Goal: Task Accomplishment & Management: Manage account settings

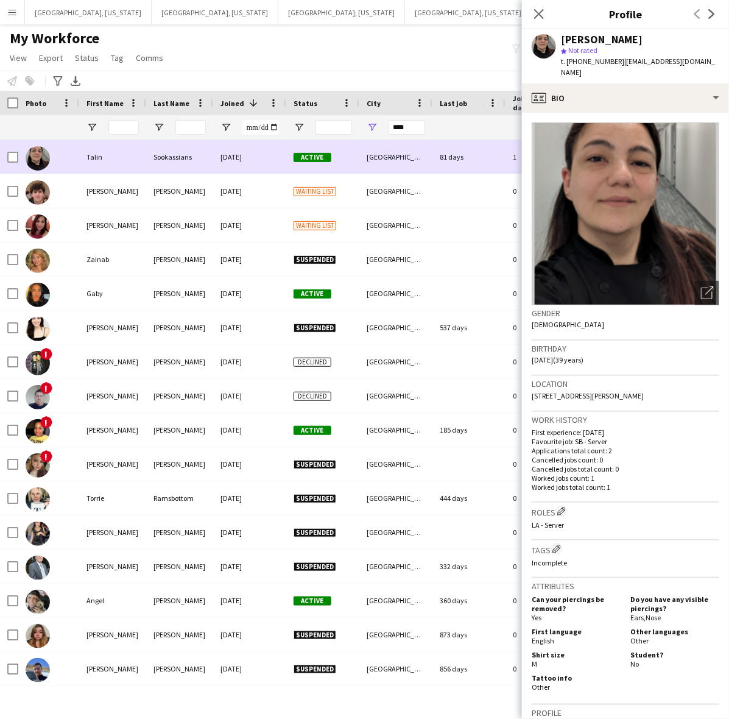
click at [227, 156] on div "06-04-2025" at bounding box center [249, 157] width 73 height 34
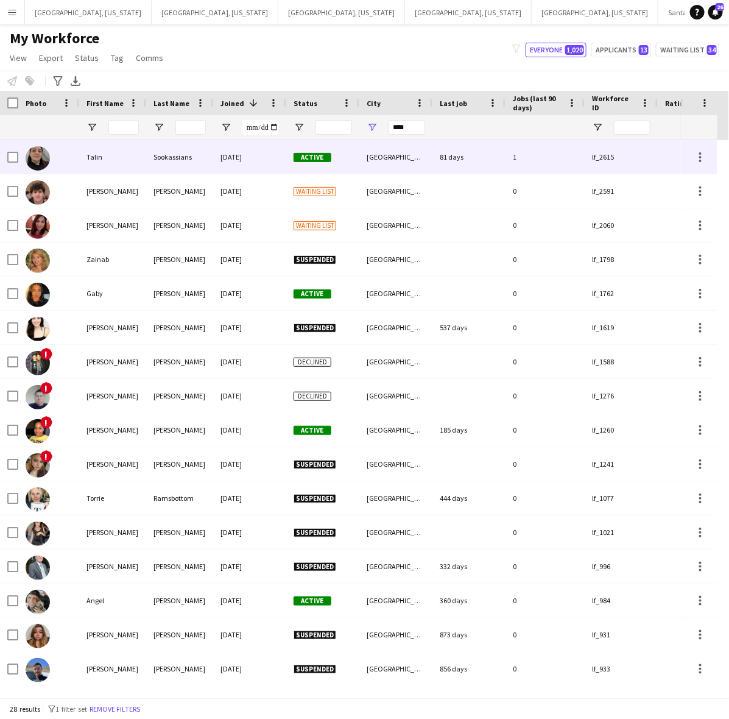
click at [226, 152] on div "06-04-2025" at bounding box center [249, 157] width 73 height 34
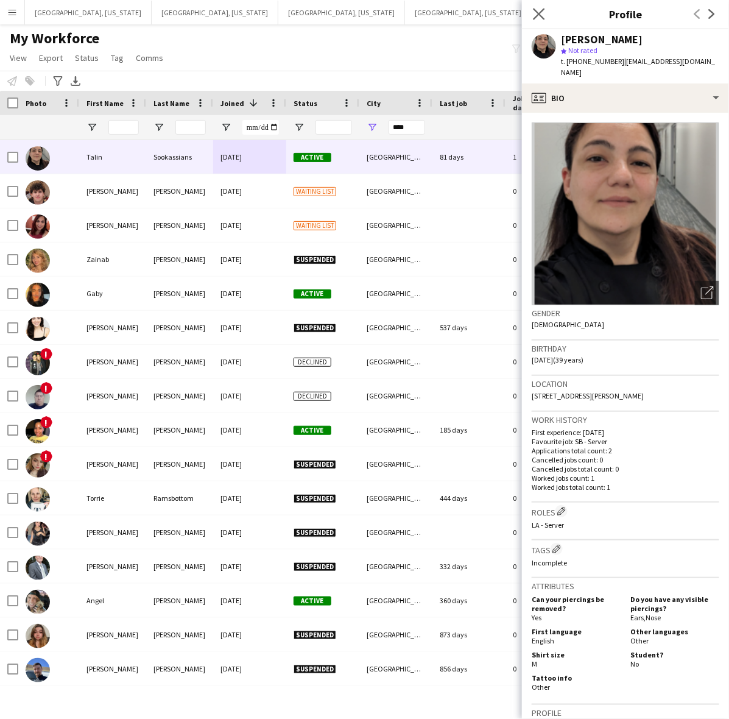
click at [542, 7] on app-icon "Close pop-in" at bounding box center [540, 14] width 18 height 18
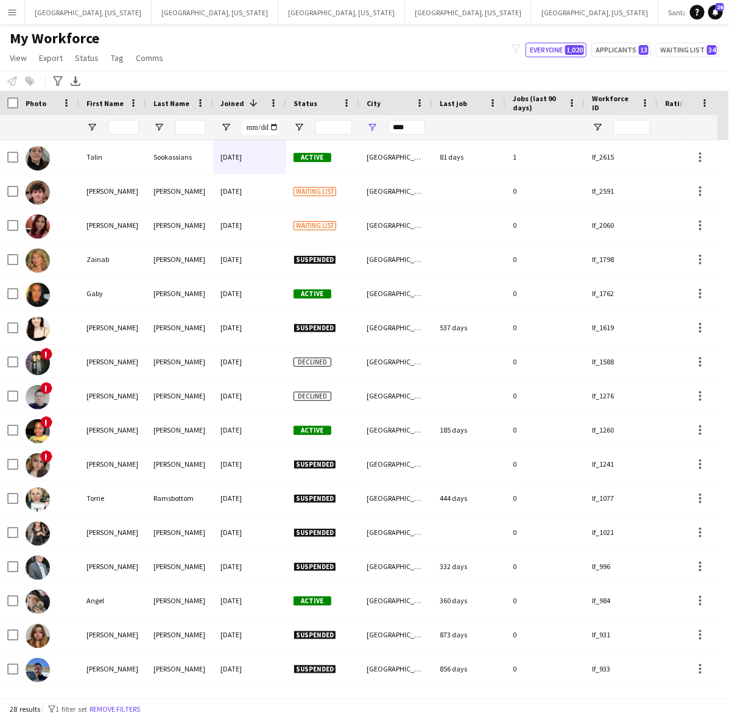
click at [394, 58] on div "My Workforce View Views Default view New view Update view Delete view Edit name…" at bounding box center [364, 49] width 729 height 41
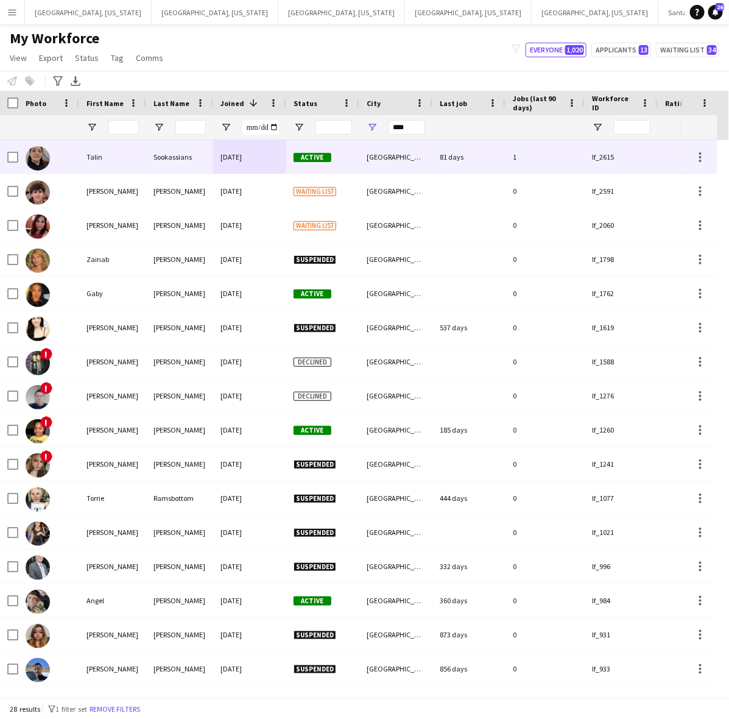
click at [339, 160] on div "Active" at bounding box center [322, 157] width 73 height 34
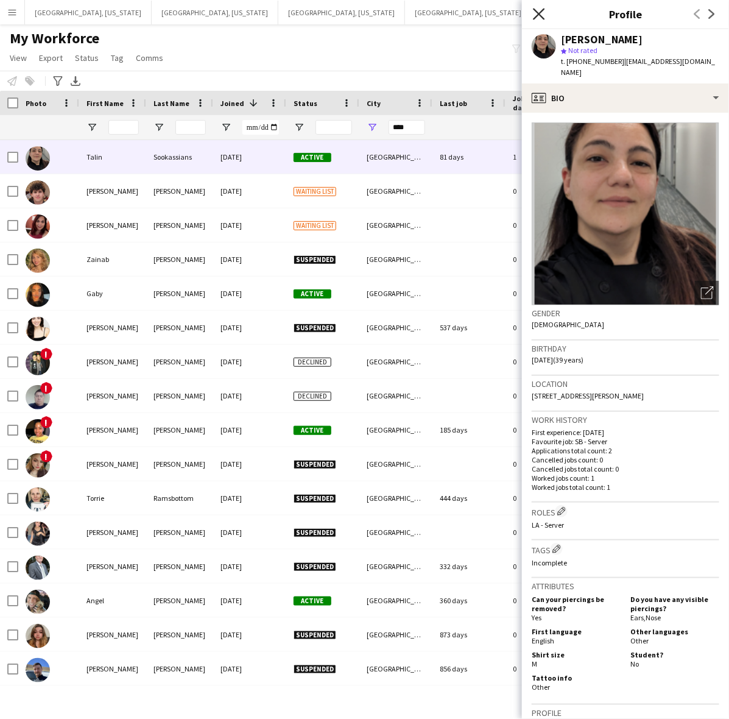
click at [544, 14] on icon "Close pop-in" at bounding box center [539, 14] width 12 height 12
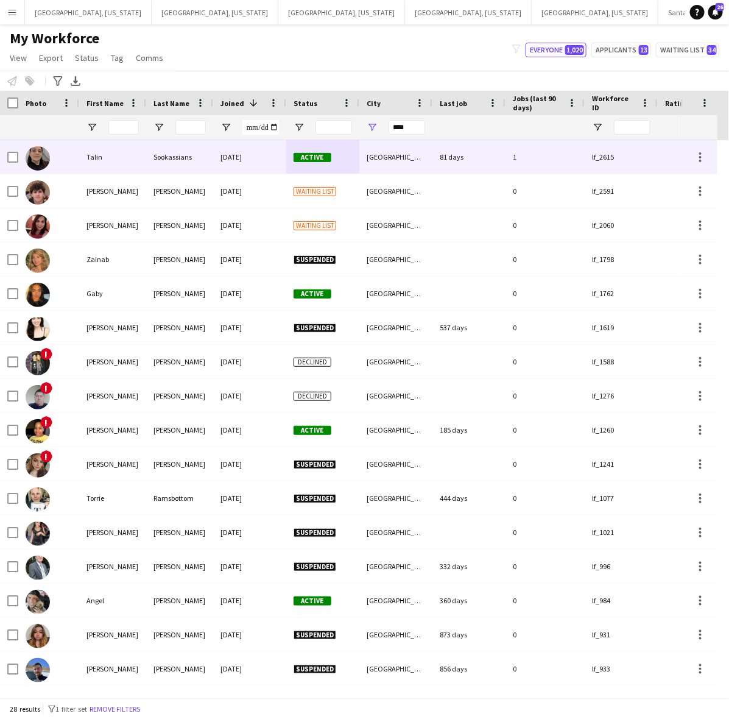
click at [218, 163] on div "06-04-2025" at bounding box center [249, 157] width 73 height 34
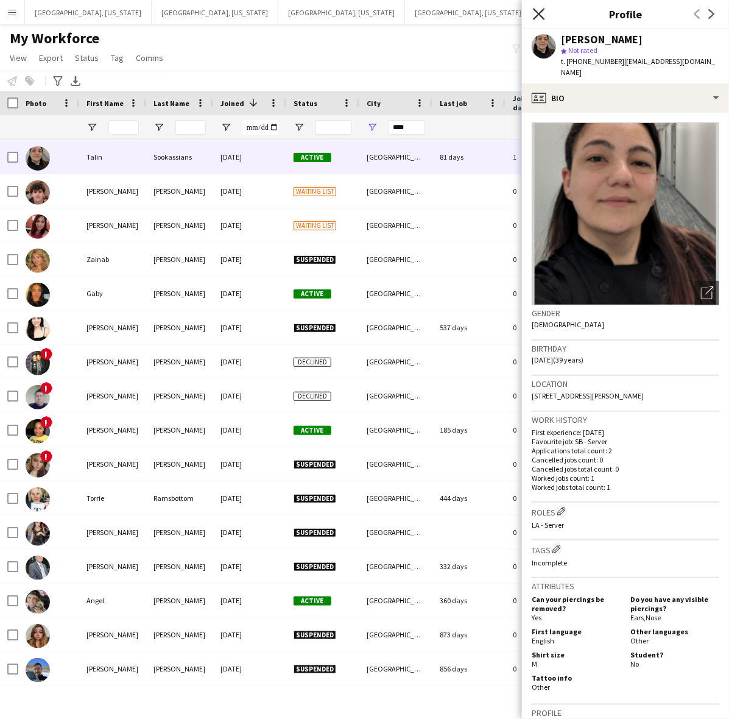
click at [535, 16] on icon "Close pop-in" at bounding box center [539, 14] width 12 height 12
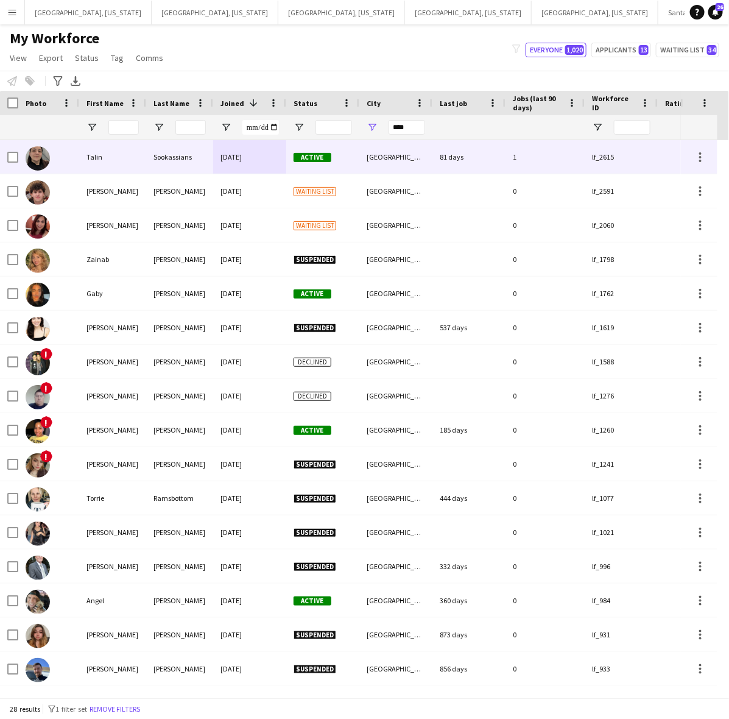
click at [168, 148] on div "Sookassians" at bounding box center [179, 157] width 67 height 34
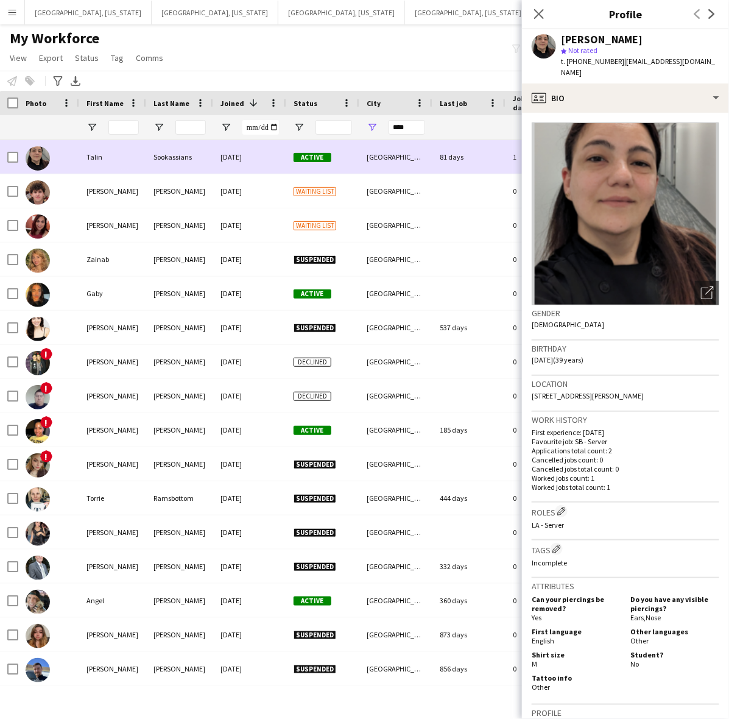
click at [180, 150] on div "Sookassians" at bounding box center [179, 157] width 67 height 34
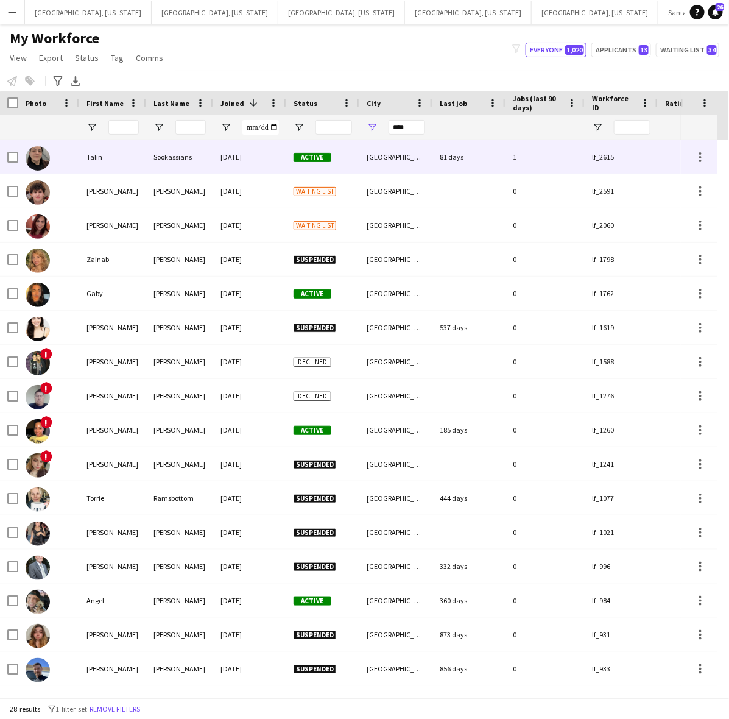
click at [247, 166] on div "06-04-2025" at bounding box center [249, 157] width 73 height 34
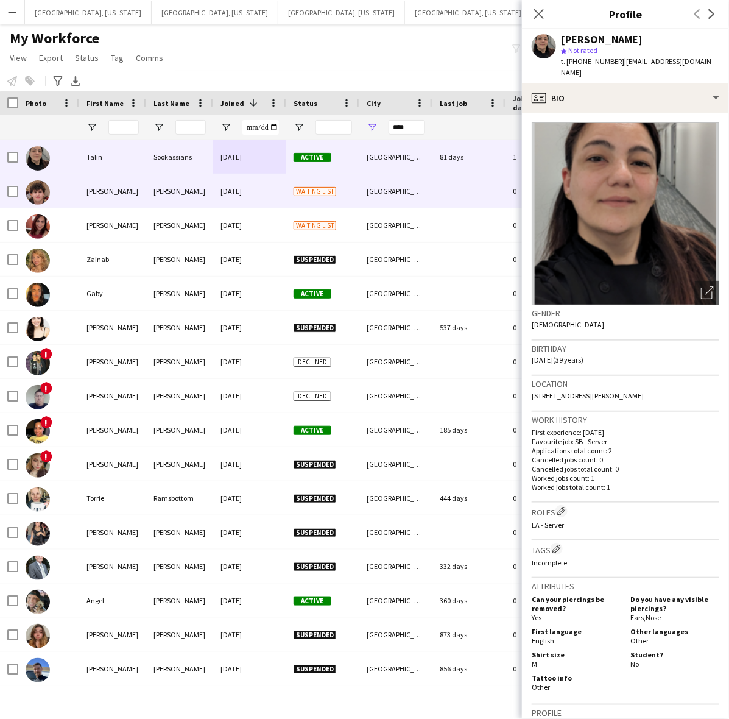
click at [235, 184] on div "05-22-2025" at bounding box center [249, 191] width 73 height 34
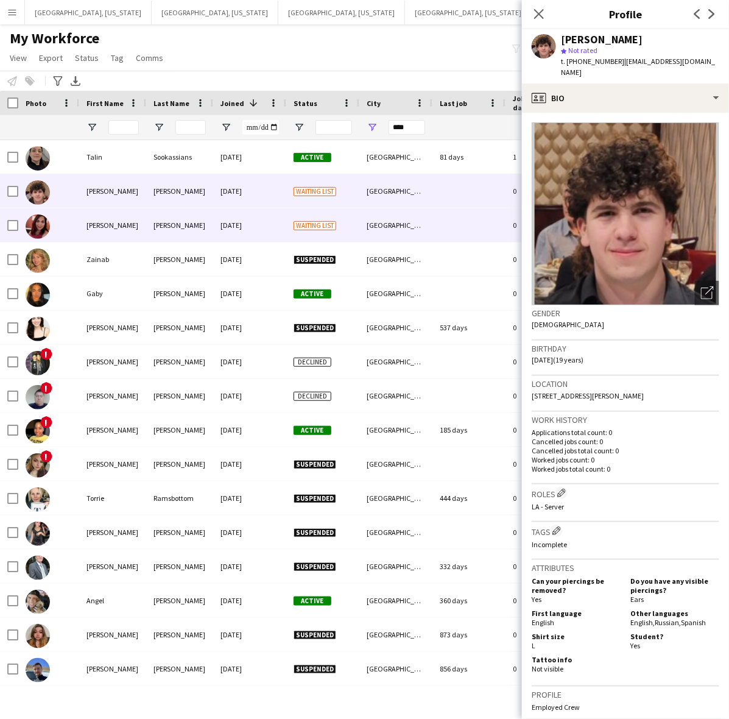
click at [166, 230] on div "Romero" at bounding box center [179, 225] width 67 height 34
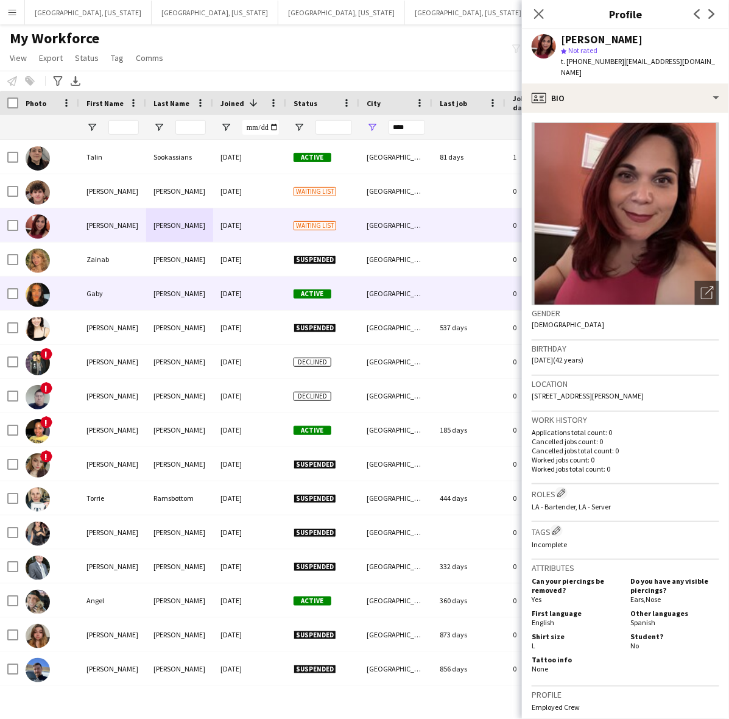
click at [241, 309] on div "03-15-2024" at bounding box center [249, 294] width 73 height 34
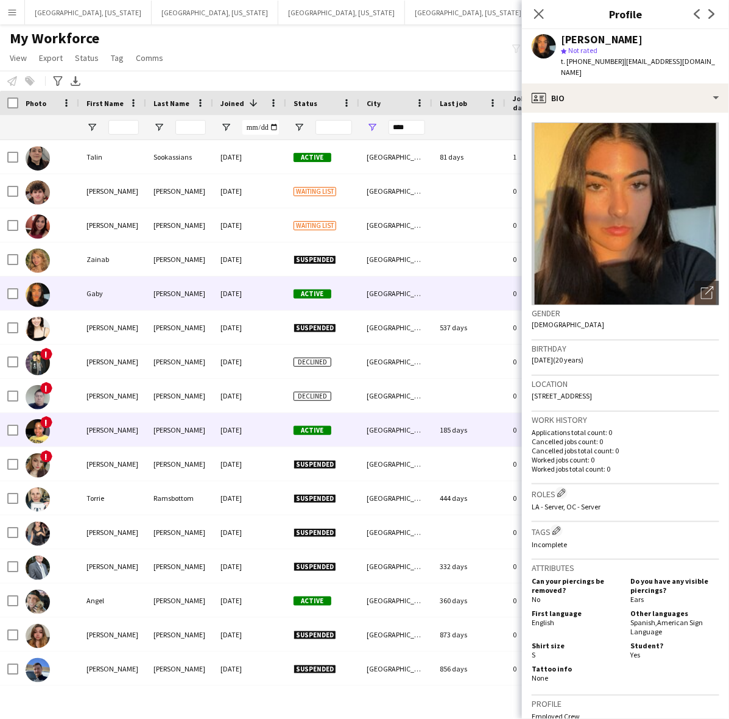
click at [230, 439] on div "09-29-2023" at bounding box center [249, 430] width 73 height 34
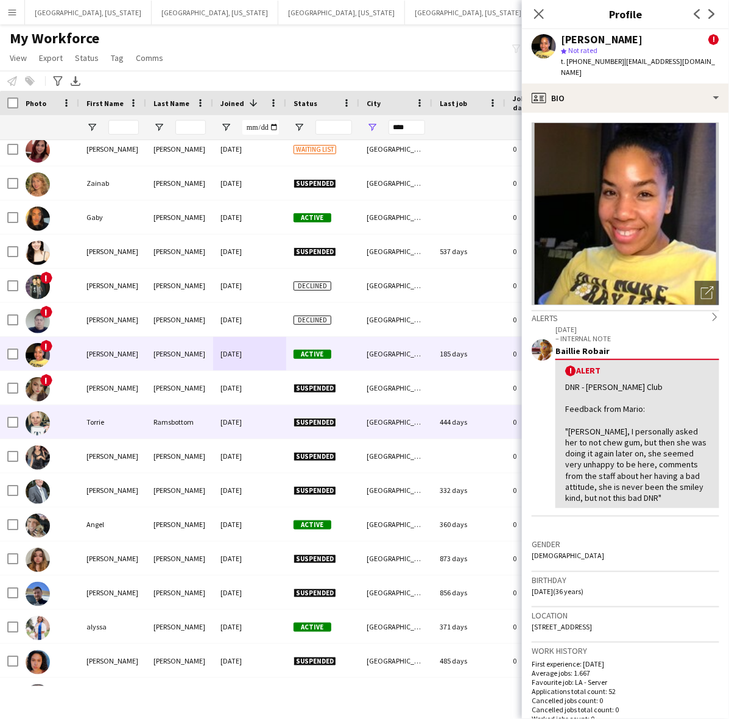
scroll to position [76, 0]
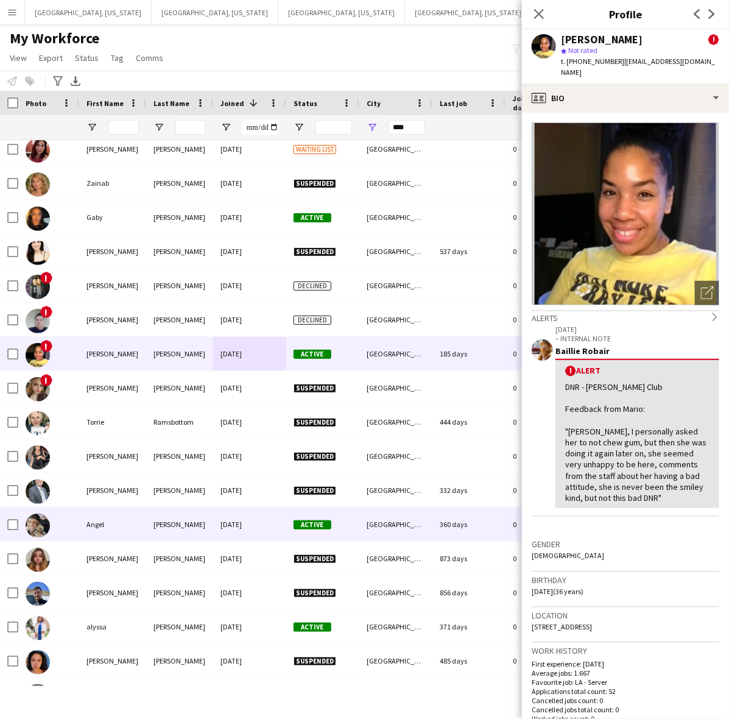
click at [148, 530] on div "Pompa" at bounding box center [179, 525] width 67 height 34
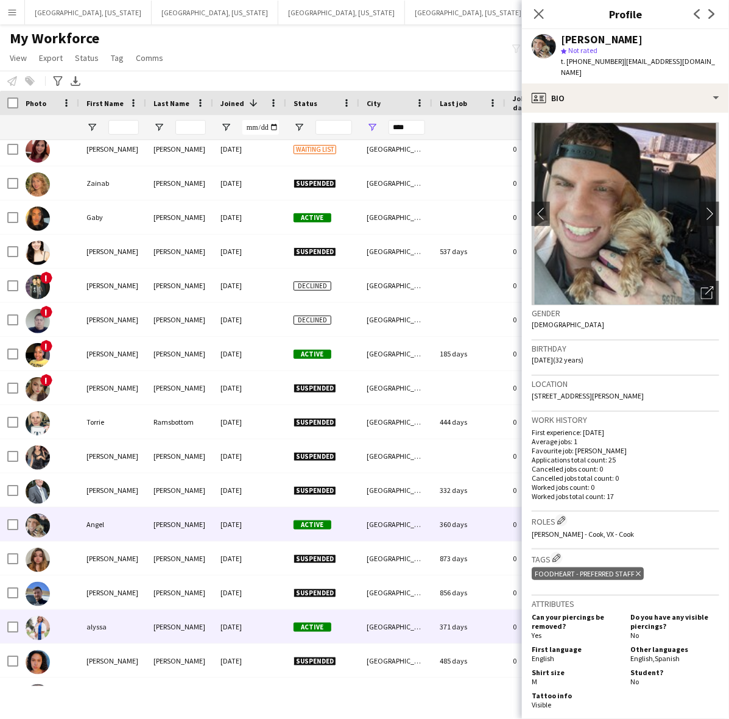
click at [190, 623] on div "valdez" at bounding box center [179, 627] width 67 height 34
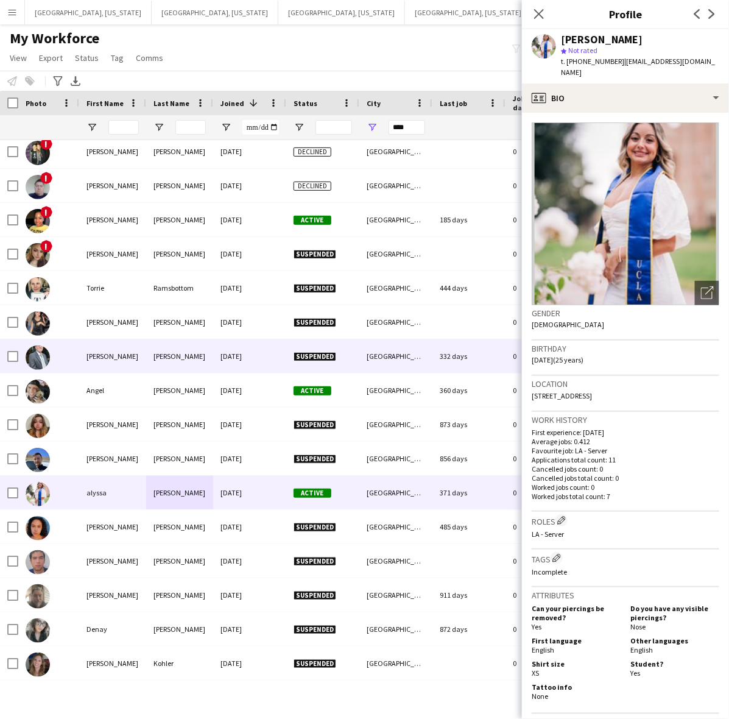
scroll to position [305, 0]
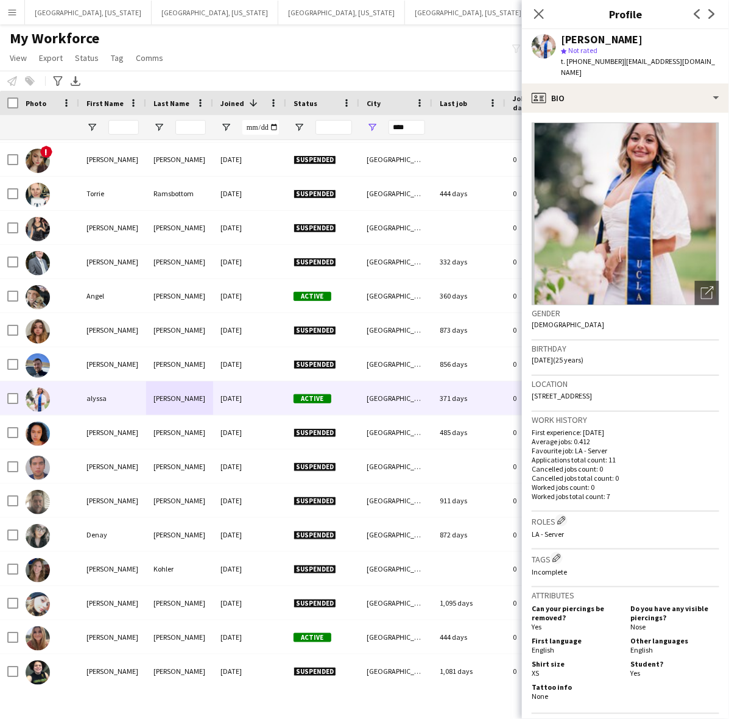
click at [363, 52] on div "My Workforce View Views Default view New view Update view Delete view Edit name…" at bounding box center [364, 49] width 729 height 41
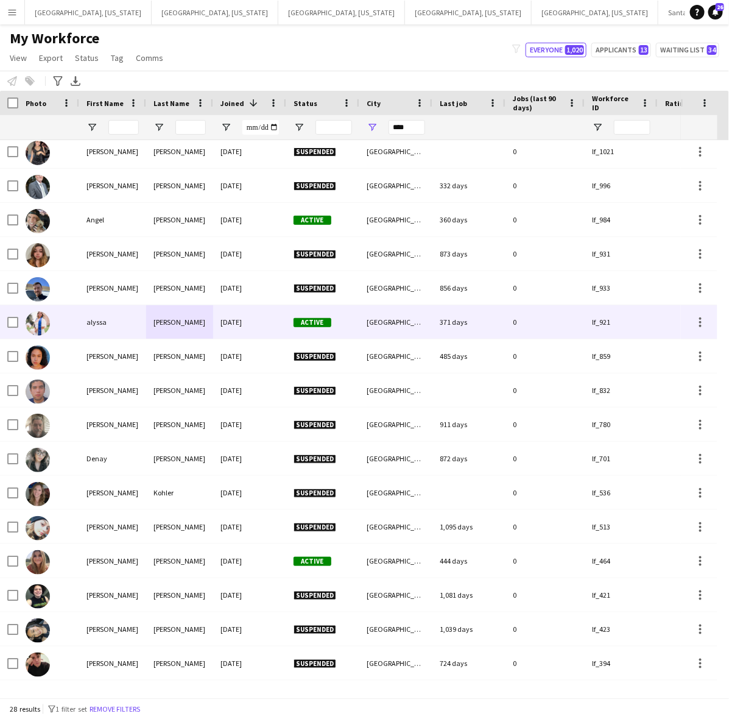
scroll to position [409, 0]
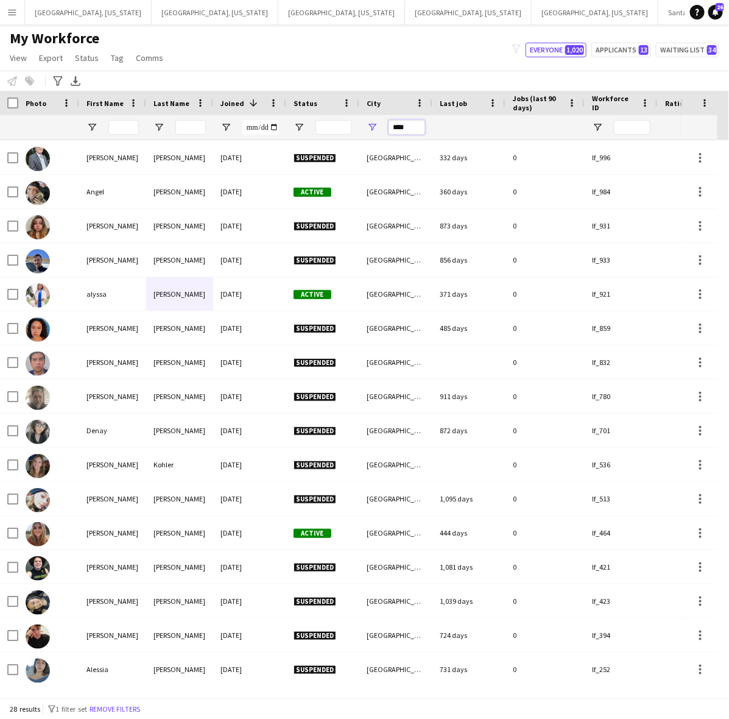
drag, startPoint x: 409, startPoint y: 122, endPoint x: 355, endPoint y: 129, distance: 54.6
click at [355, 129] on div at bounding box center [660, 127] width 1321 height 24
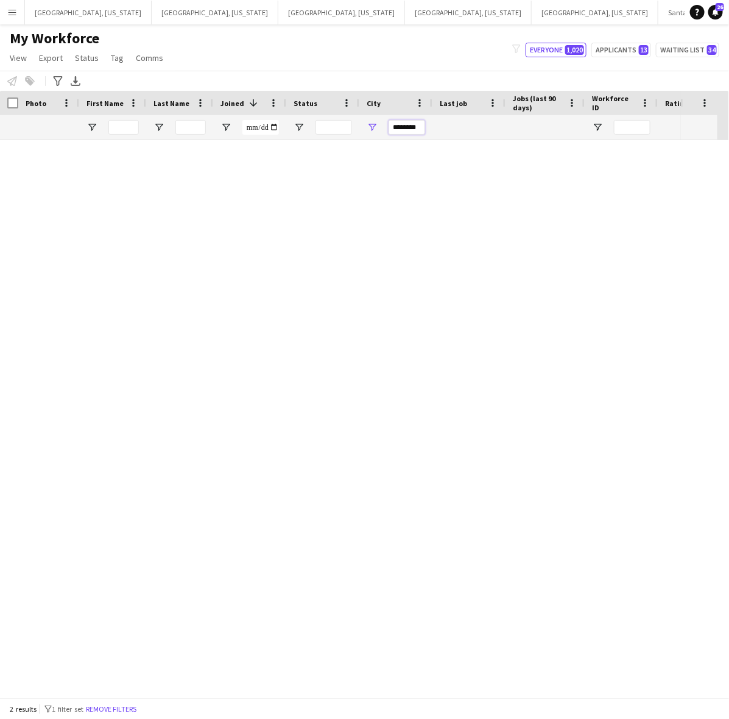
scroll to position [0, 0]
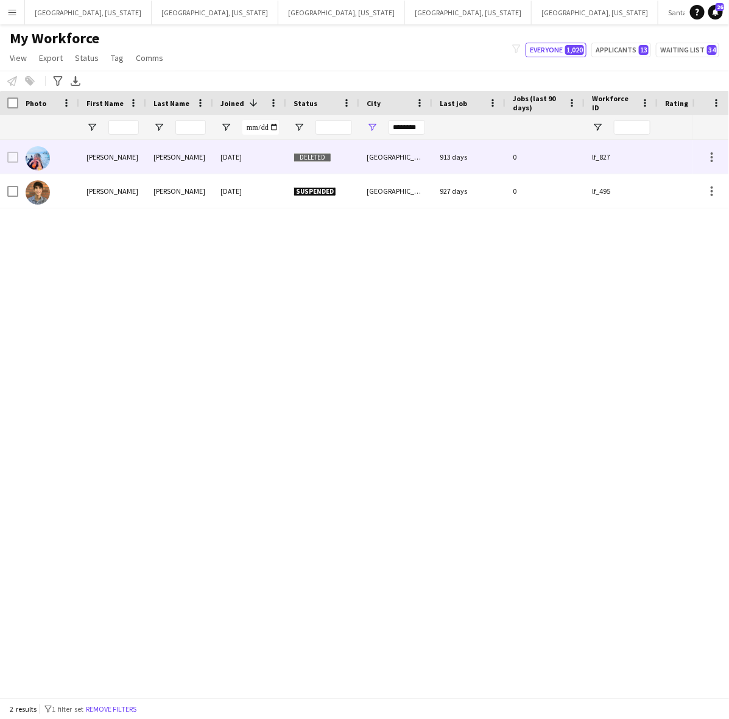
click at [399, 146] on div "Westlake Village" at bounding box center [396, 157] width 73 height 34
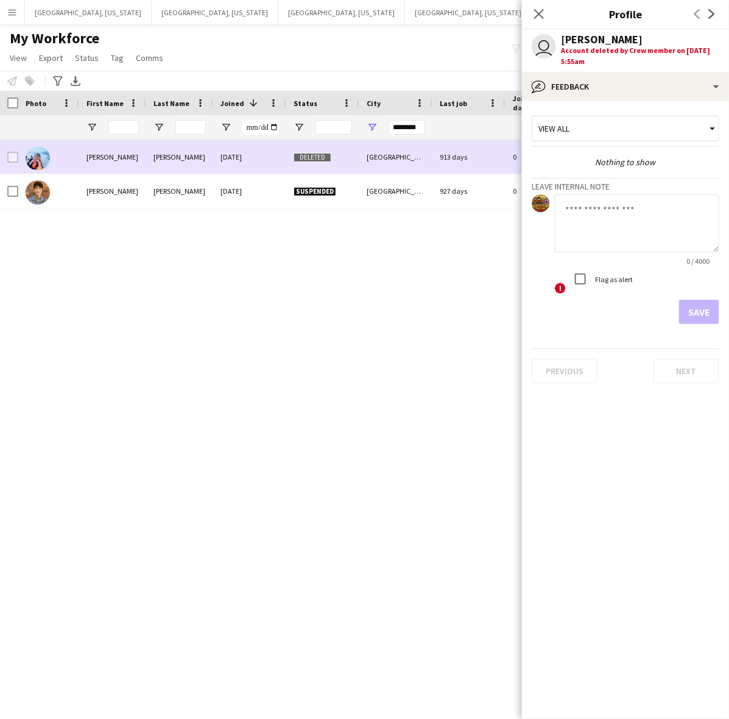
click at [399, 146] on div "Westlake Village" at bounding box center [396, 157] width 73 height 34
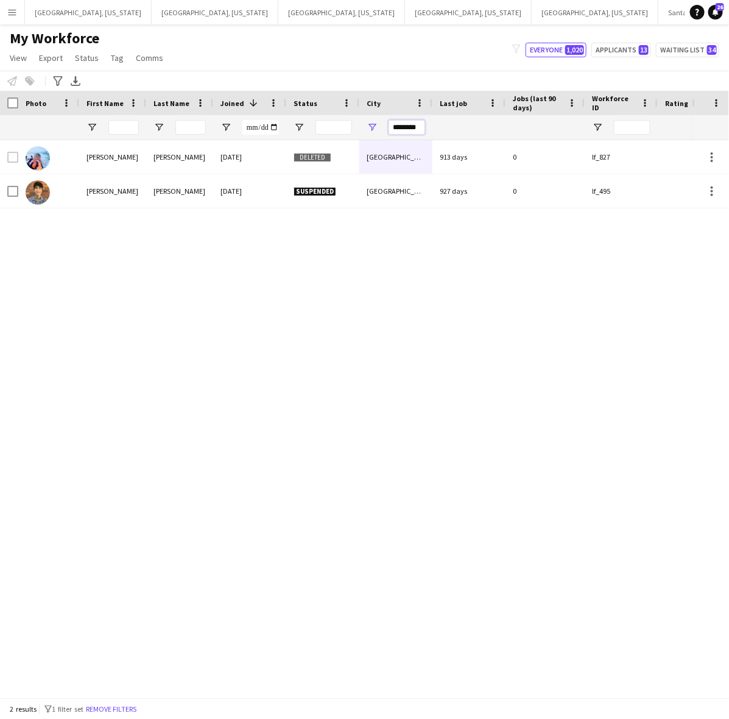
click at [416, 127] on input "********" at bounding box center [407, 127] width 37 height 15
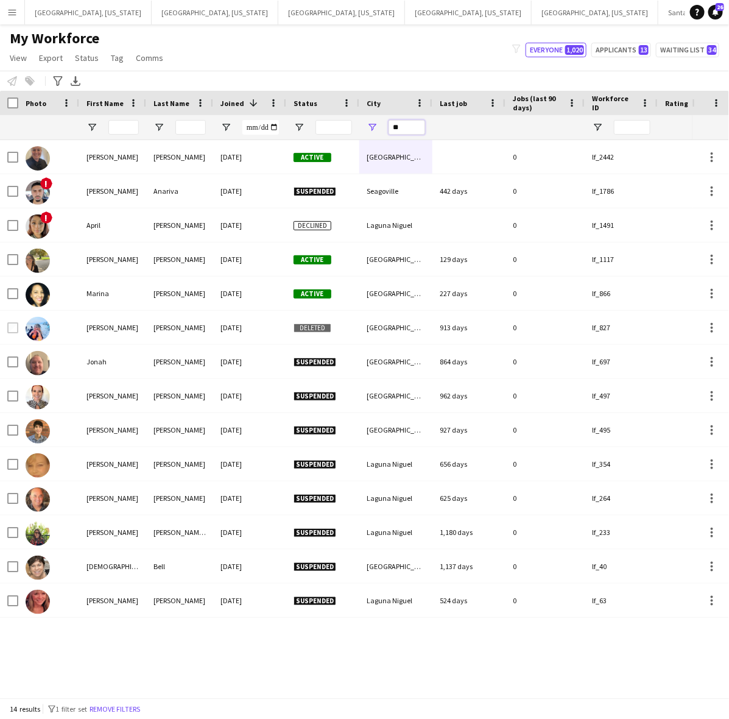
click at [403, 126] on input "**" at bounding box center [407, 127] width 37 height 15
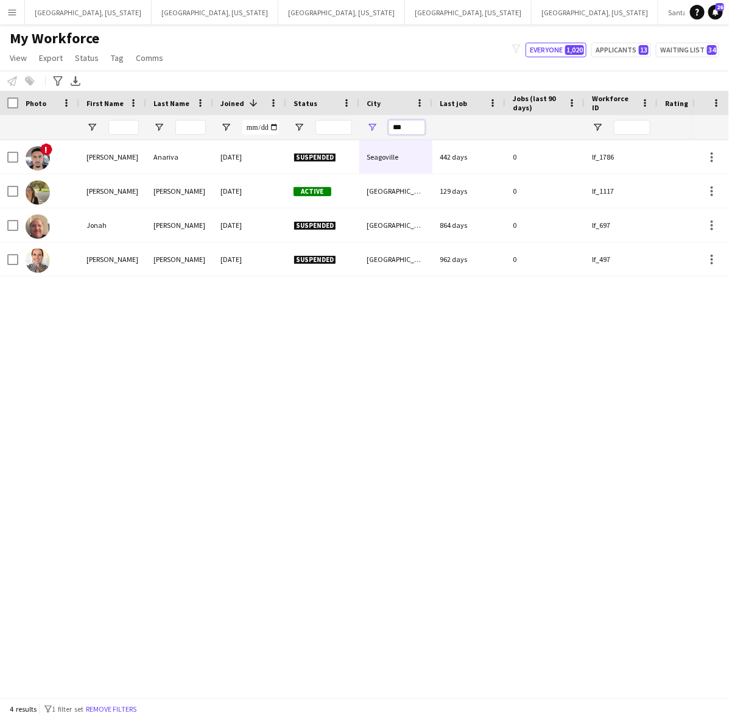
type input "**"
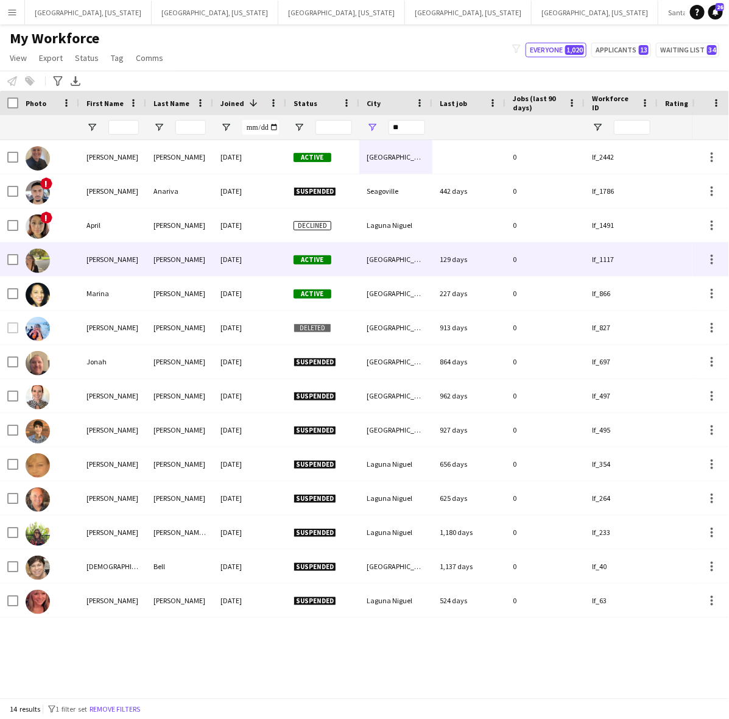
click at [400, 260] on div "Agoura Hills" at bounding box center [396, 260] width 73 height 34
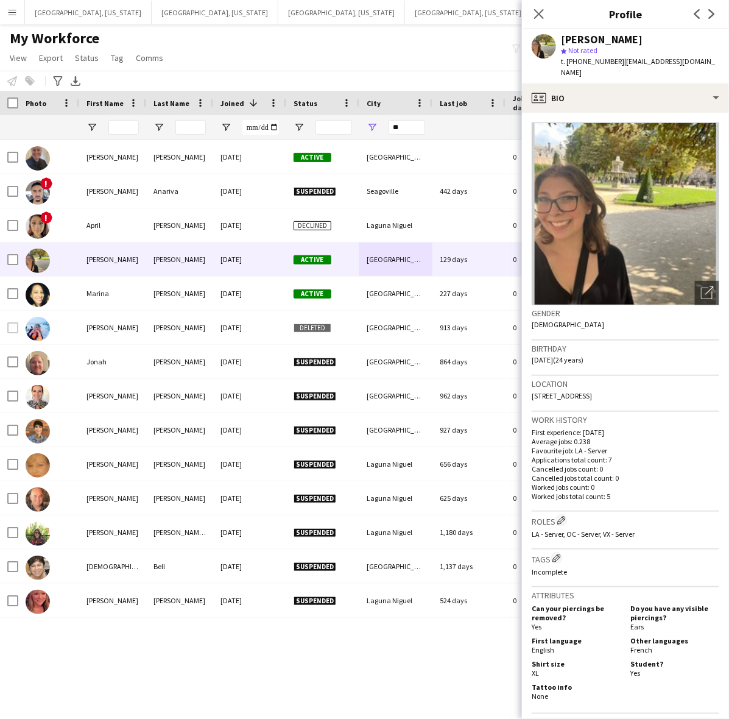
click at [297, 34] on div "My Workforce View Views Default view New view Update view Delete view Edit name…" at bounding box center [364, 49] width 729 height 41
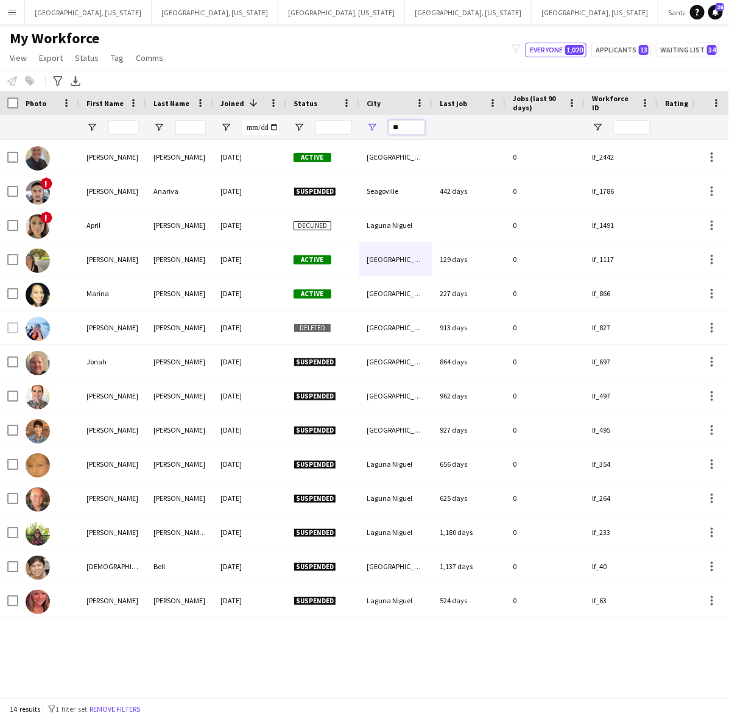
drag, startPoint x: 417, startPoint y: 122, endPoint x: 364, endPoint y: 108, distance: 55.4
click at [367, 114] on div "Workforce Details Photo First Name 1" at bounding box center [660, 115] width 1321 height 49
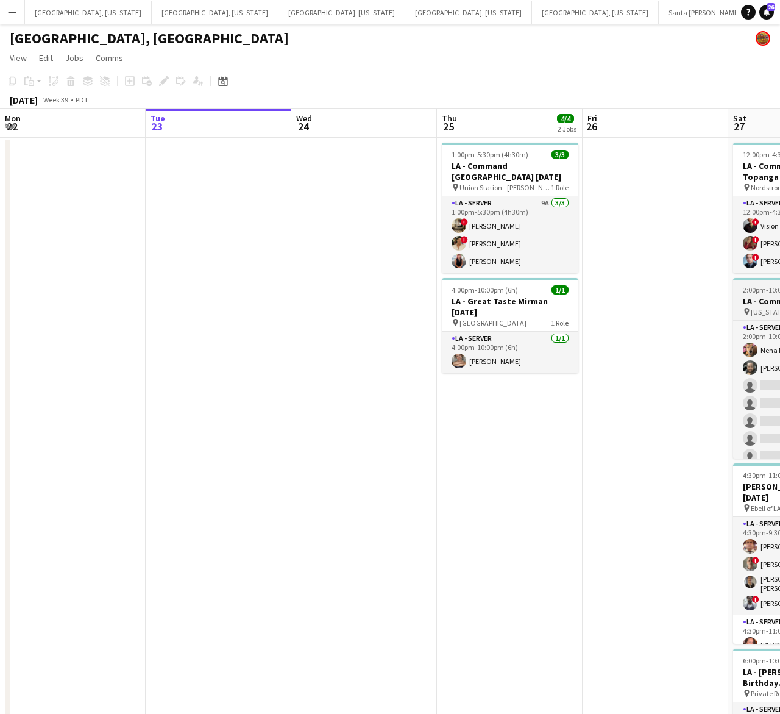
scroll to position [34, 0]
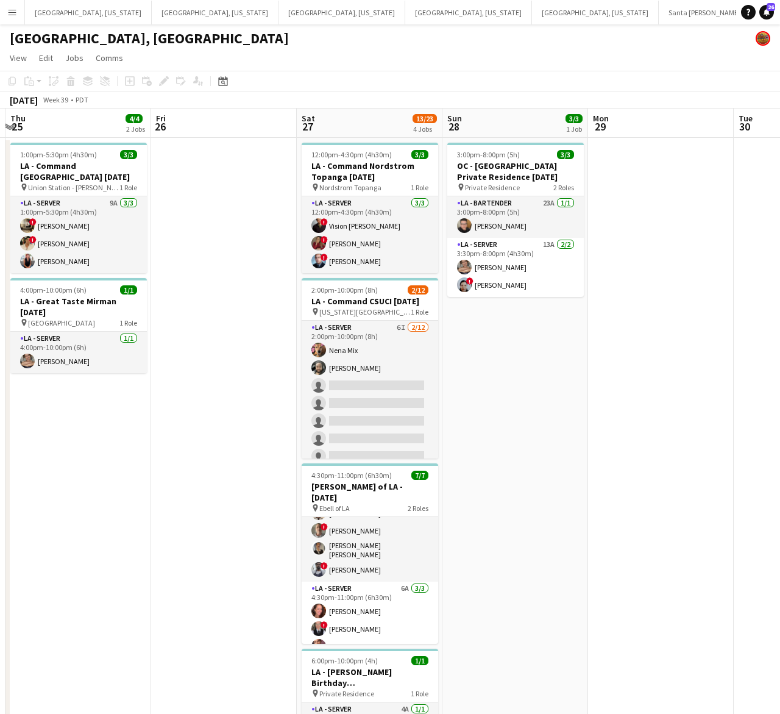
click at [370, 394] on app-card-role "LA - Server 6I [DATE] 2:00pm-10:00pm (8h) Nena Mix [PERSON_NAME] single-neutral…" at bounding box center [370, 439] width 136 height 236
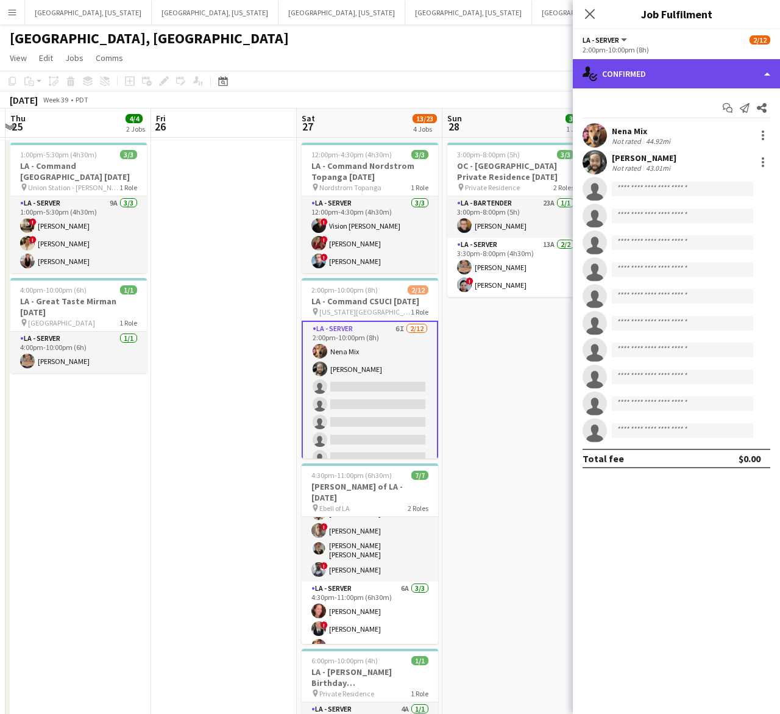
click at [626, 75] on div "single-neutral-actions-check-2 Confirmed" at bounding box center [676, 73] width 207 height 29
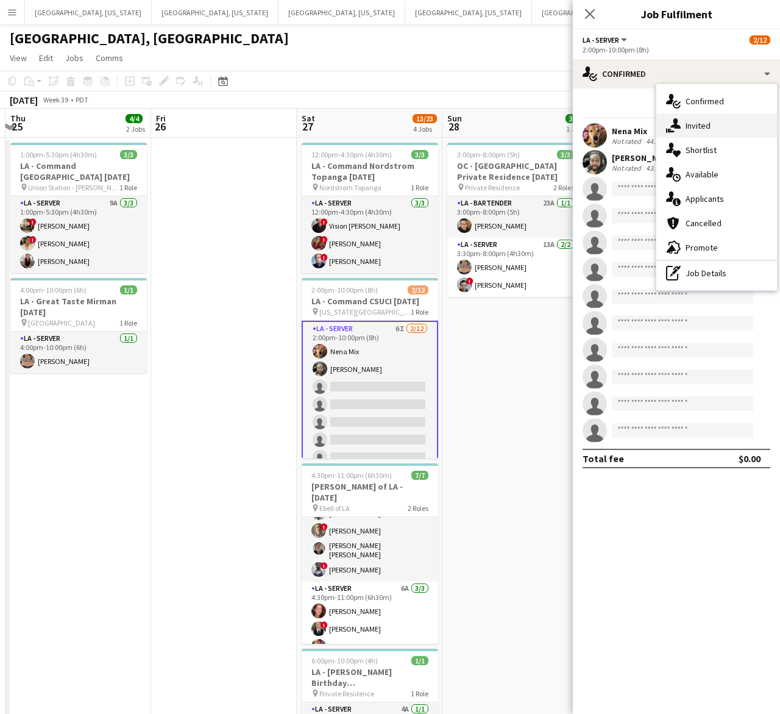
click at [673, 122] on icon "single-neutral-actions-share-1" at bounding box center [673, 125] width 15 height 15
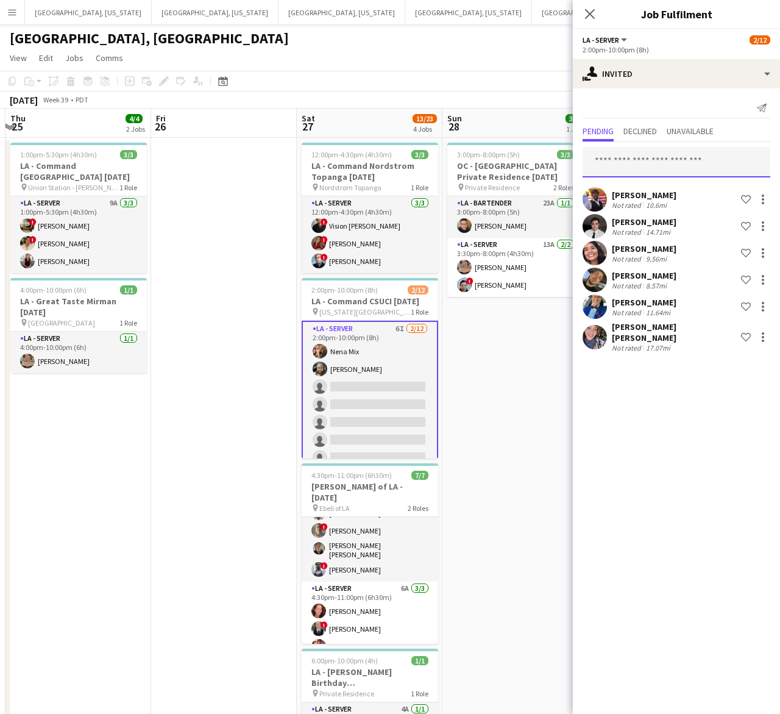
click at [674, 154] on input "text" at bounding box center [677, 162] width 188 height 30
type input "*****"
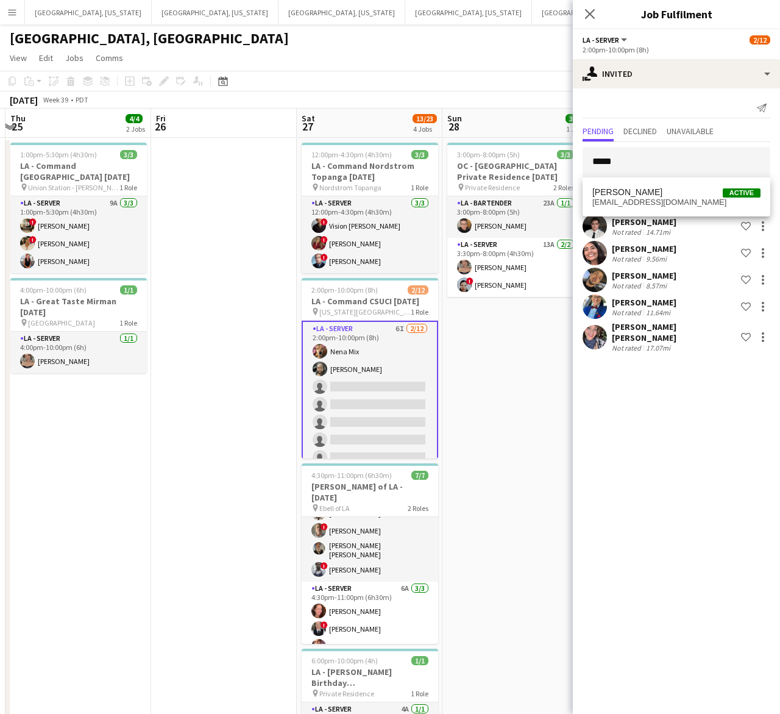
click at [631, 200] on span "[EMAIL_ADDRESS][DOMAIN_NAME]" at bounding box center [676, 202] width 168 height 10
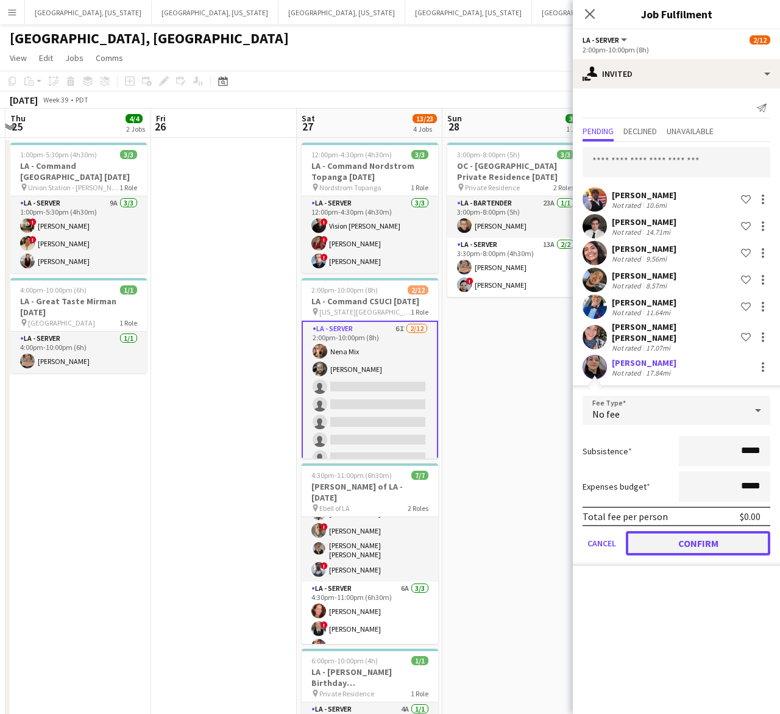
click at [684, 532] on button "Confirm" at bounding box center [698, 543] width 144 height 24
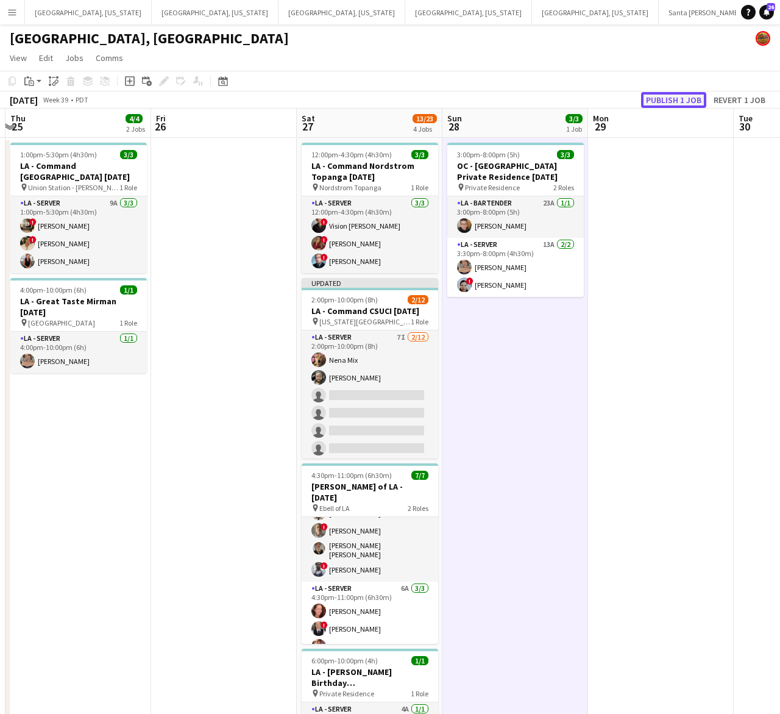
click at [684, 101] on button "Publish 1 job" at bounding box center [673, 100] width 65 height 16
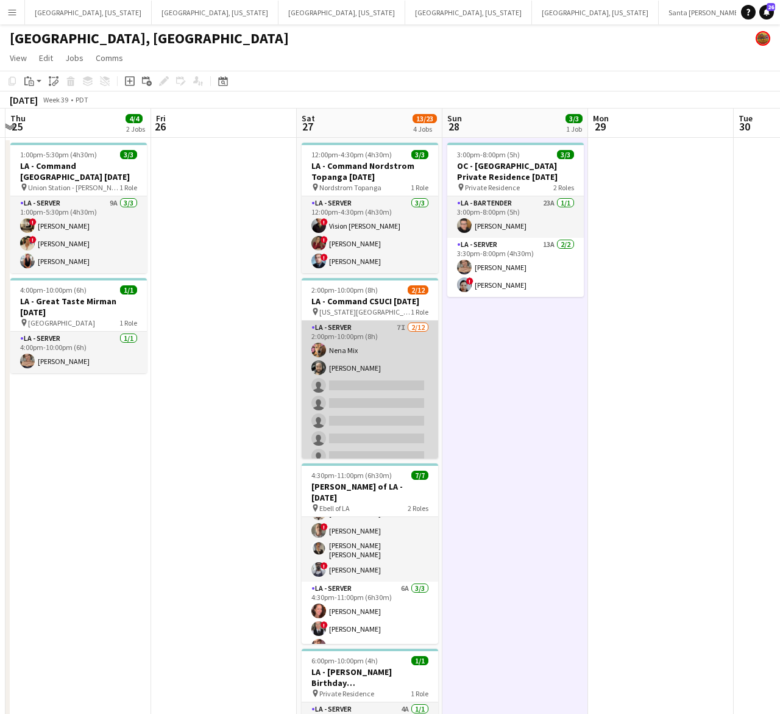
click at [379, 412] on app-card-role "LA - Server 7I [DATE] 2:00pm-10:00pm (8h) Nena Mix [PERSON_NAME] single-neutral…" at bounding box center [370, 439] width 136 height 236
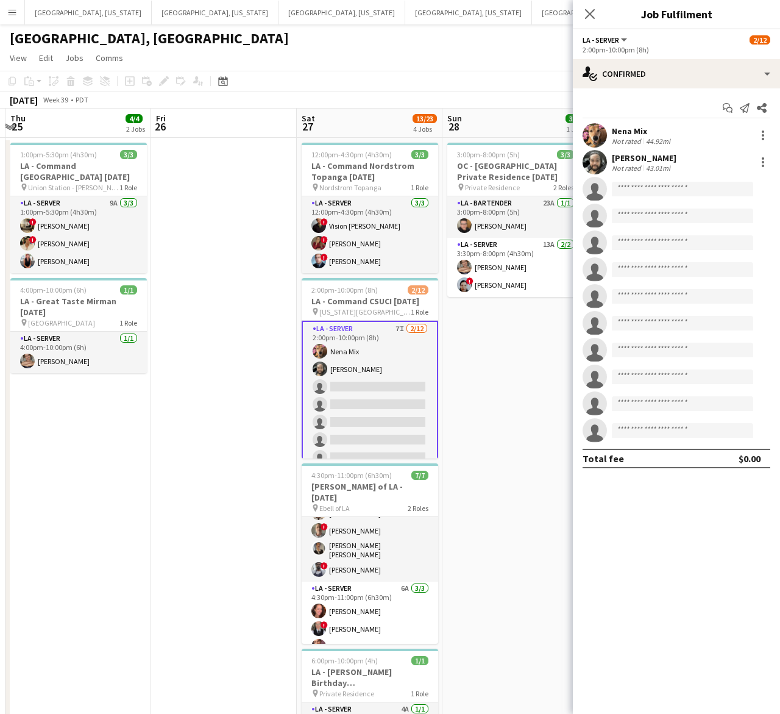
click at [656, 89] on div "Start chat Send notification Share Nena Mix Not rated 44.92mi [PERSON_NAME] Not…" at bounding box center [676, 282] width 207 height 389
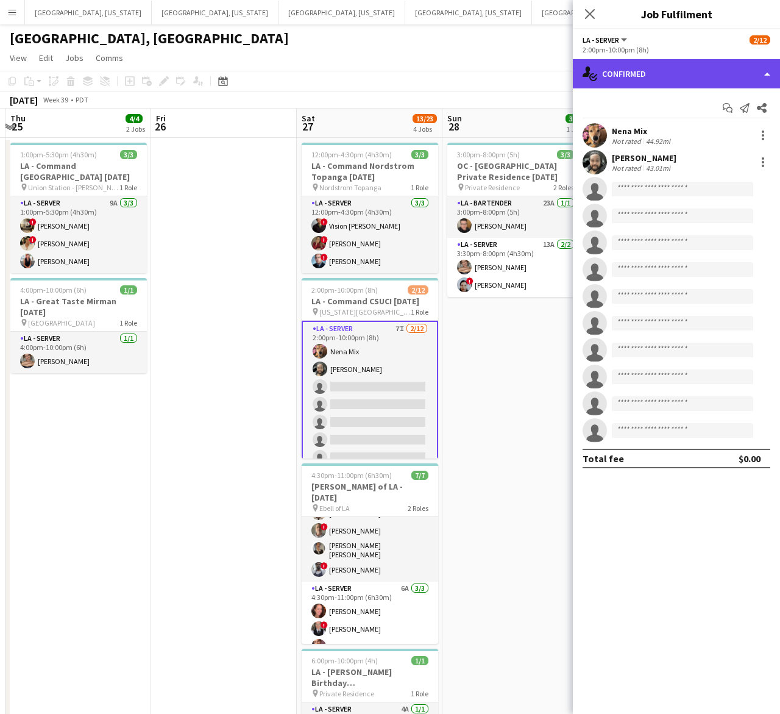
click at [660, 85] on div "single-neutral-actions-check-2 Confirmed" at bounding box center [676, 73] width 207 height 29
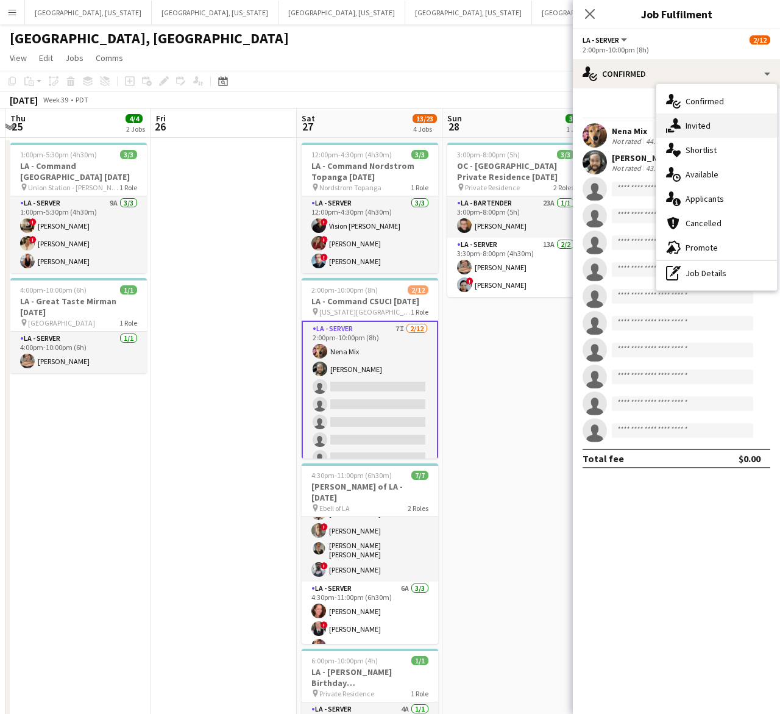
click at [668, 117] on div "single-neutral-actions-share-1 Invited" at bounding box center [716, 125] width 121 height 24
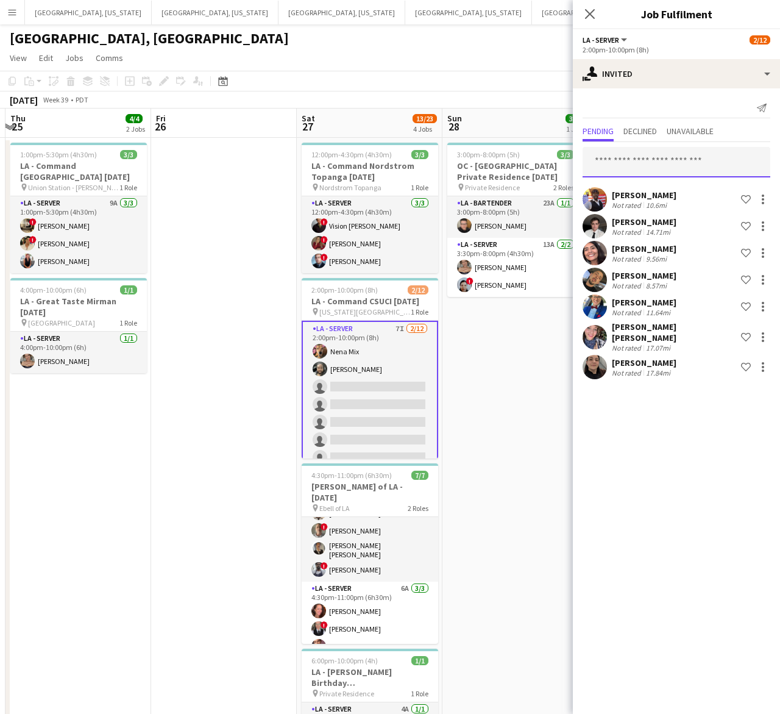
click at [622, 153] on input "text" at bounding box center [677, 162] width 188 height 30
type input "****"
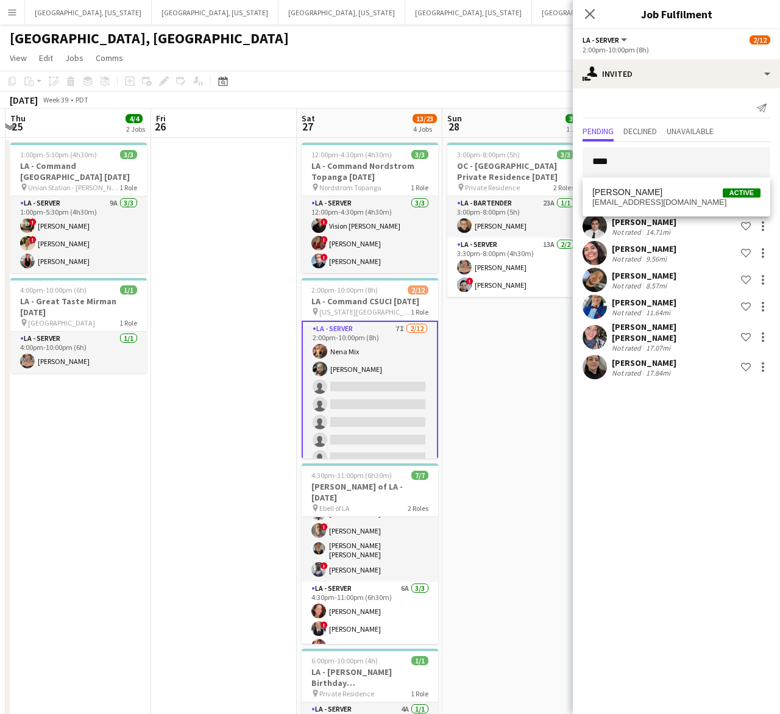
click at [637, 194] on span "[PERSON_NAME]" at bounding box center [627, 192] width 70 height 10
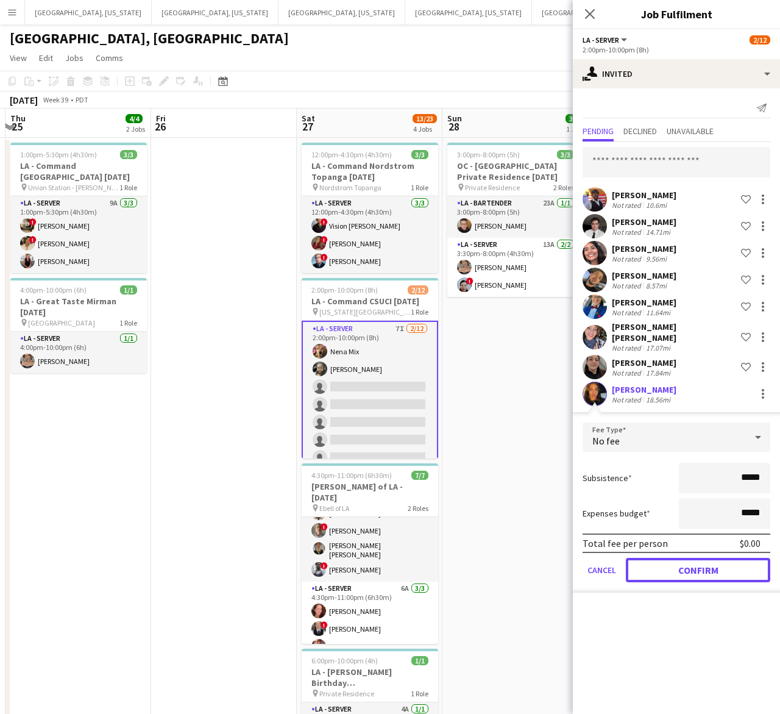
click at [705, 558] on button "Confirm" at bounding box center [698, 570] width 144 height 24
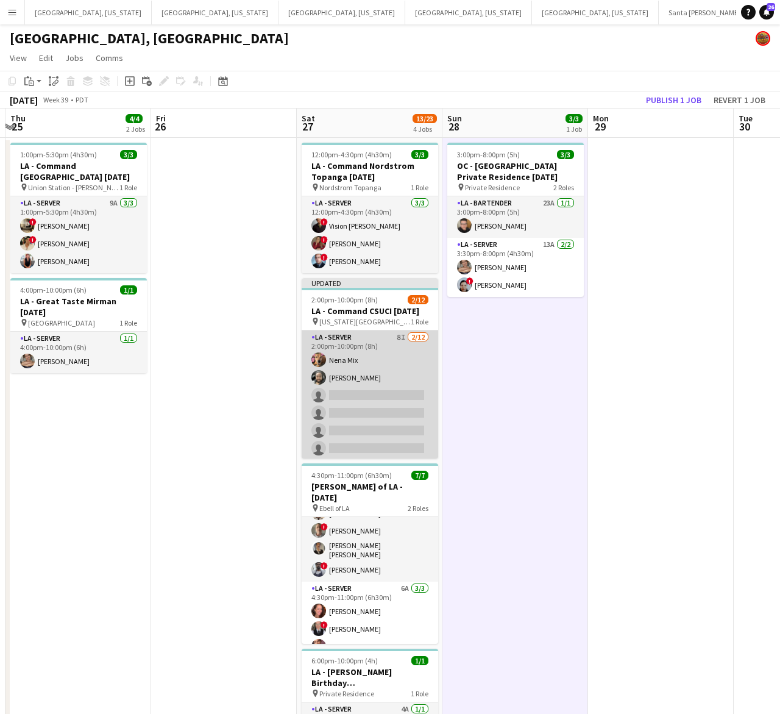
drag, startPoint x: 374, startPoint y: 352, endPoint x: 417, endPoint y: 339, distance: 45.9
click at [375, 352] on app-card-role "LA - Server 8I [DATE] 2:00pm-10:00pm (8h) Nena Mix [PERSON_NAME] single-neutral…" at bounding box center [370, 448] width 136 height 236
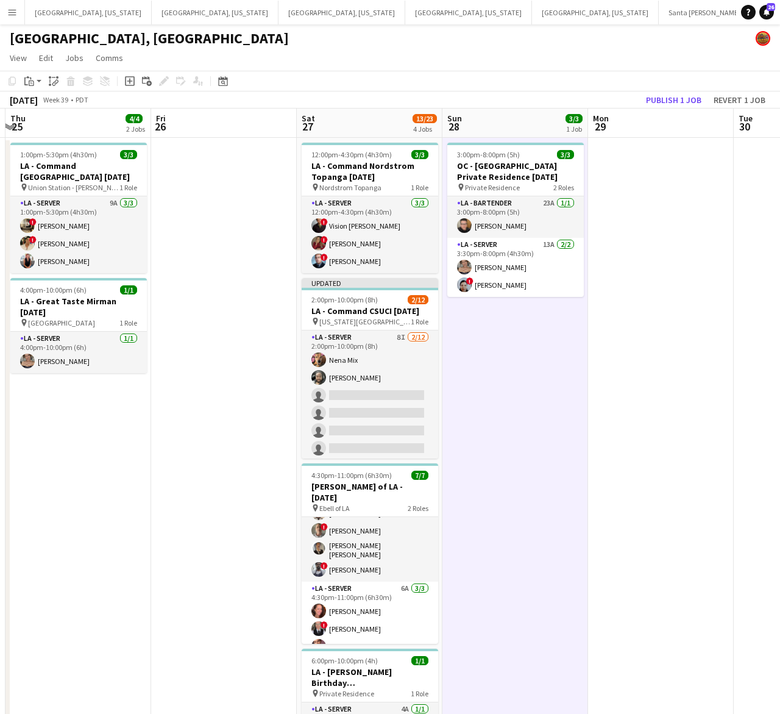
scroll to position [0, 430]
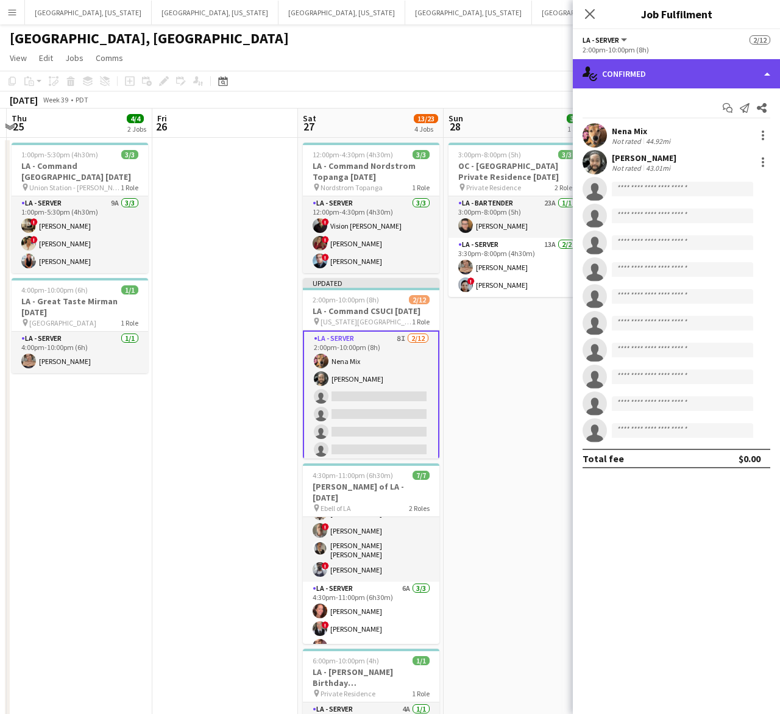
click at [645, 81] on div "single-neutral-actions-check-2 Confirmed" at bounding box center [676, 73] width 207 height 29
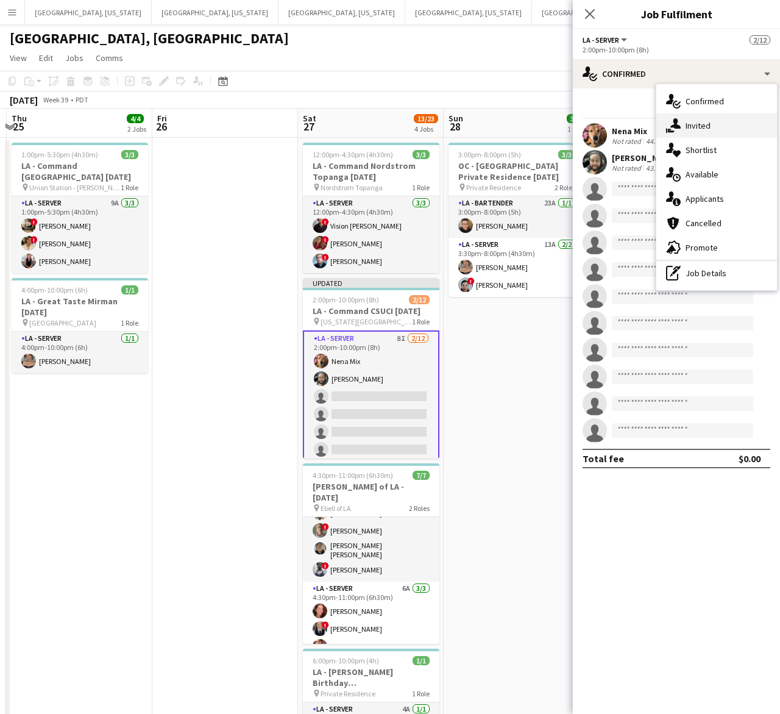
click at [676, 120] on icon at bounding box center [675, 123] width 10 height 10
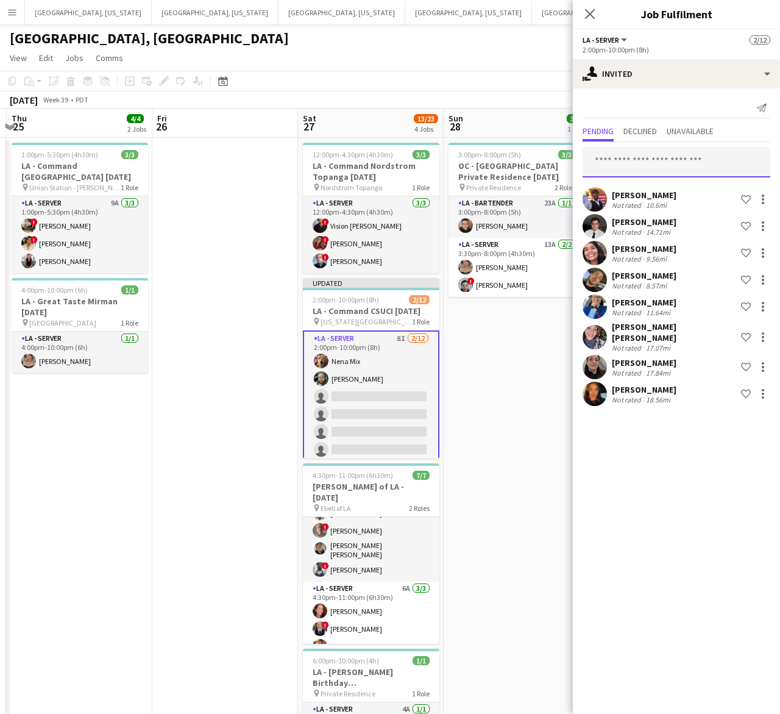
click at [672, 163] on input "text" at bounding box center [677, 162] width 188 height 30
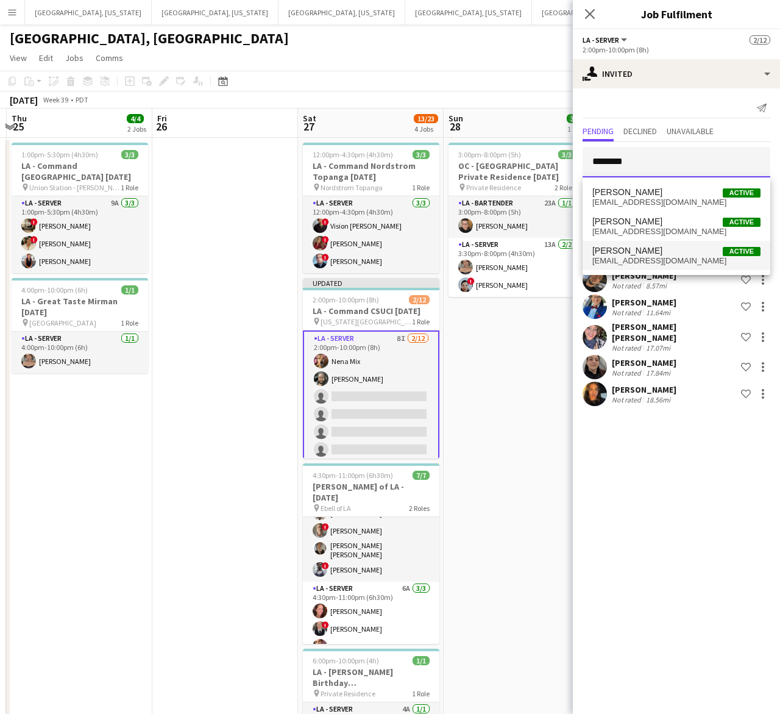
type input "********"
click at [657, 257] on span "[EMAIL_ADDRESS][DOMAIN_NAME]" at bounding box center [676, 261] width 168 height 10
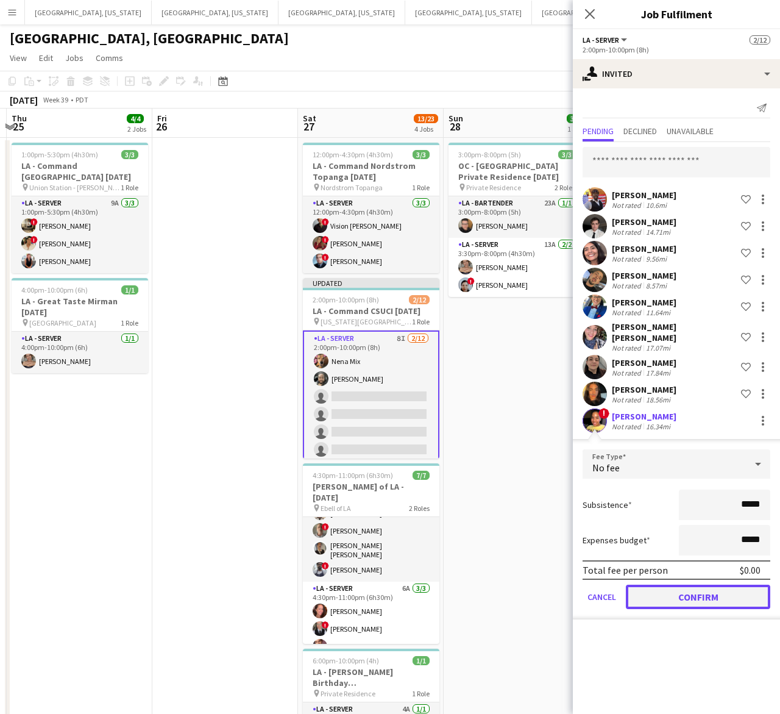
click at [707, 584] on button "Confirm" at bounding box center [698, 596] width 144 height 24
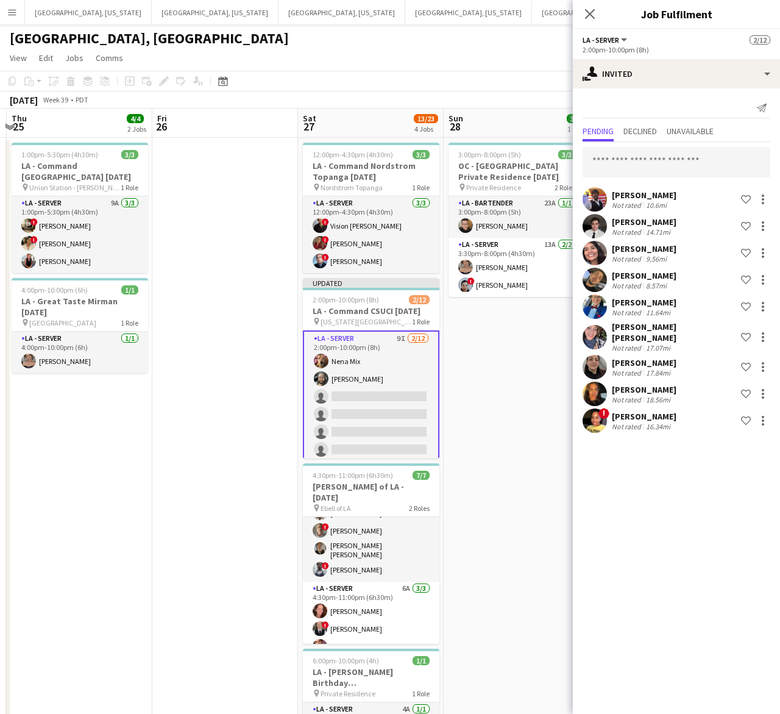
click at [506, 58] on app-page-menu "View Day view expanded Day view collapsed Month view Date picker Jump to [DATE]…" at bounding box center [390, 59] width 780 height 23
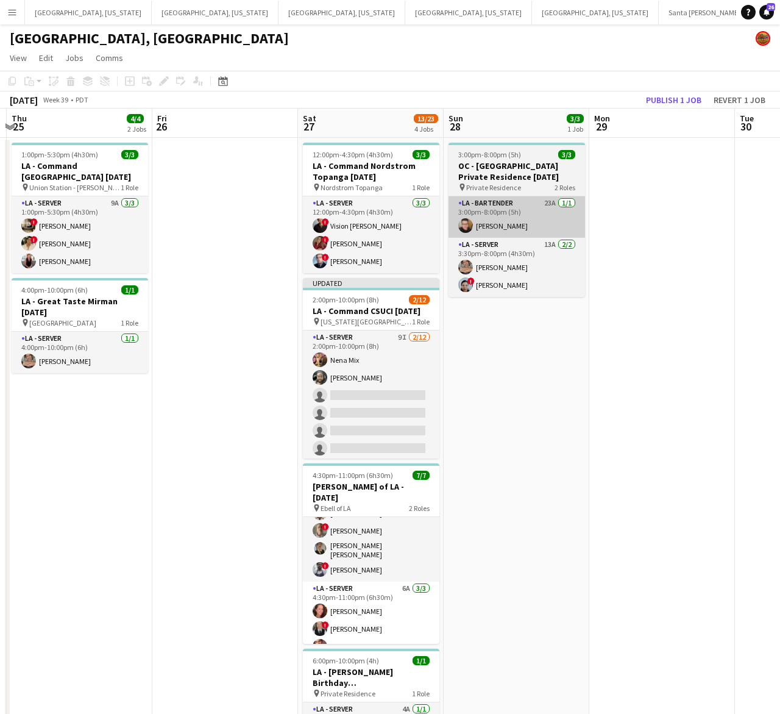
drag, startPoint x: 400, startPoint y: 377, endPoint x: 508, endPoint y: 206, distance: 201.9
click at [400, 377] on app-card-role "LA - Server 9I [DATE] 2:00pm-10:00pm (8h) Nena Mix [PERSON_NAME] single-neutral…" at bounding box center [371, 448] width 136 height 236
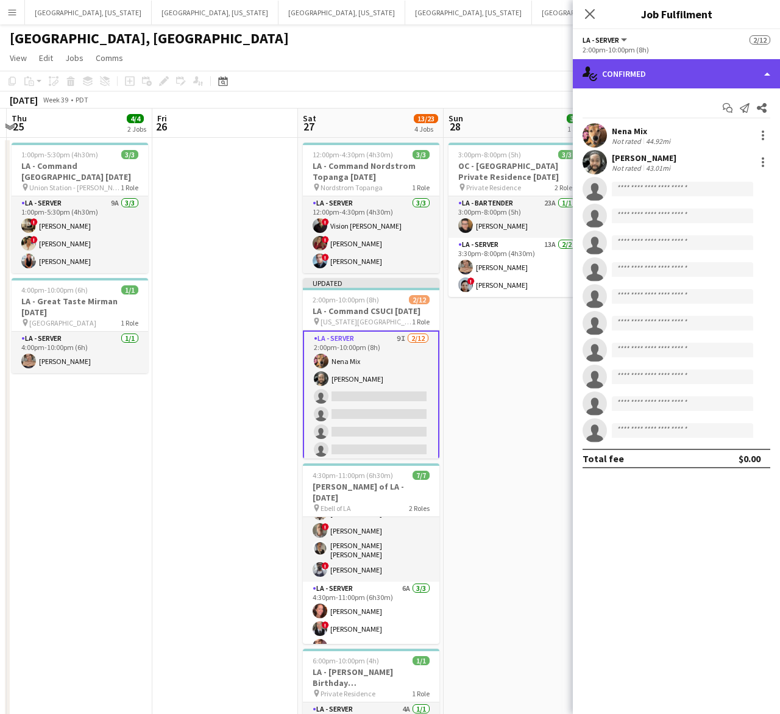
click at [646, 70] on div "single-neutral-actions-check-2 Confirmed" at bounding box center [676, 73] width 207 height 29
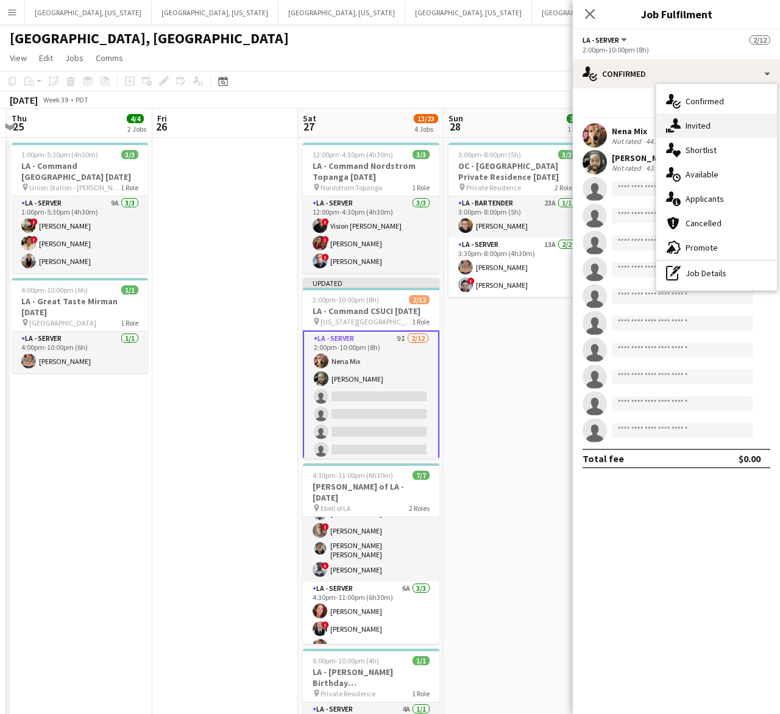
click at [692, 126] on span "Invited" at bounding box center [698, 125] width 25 height 11
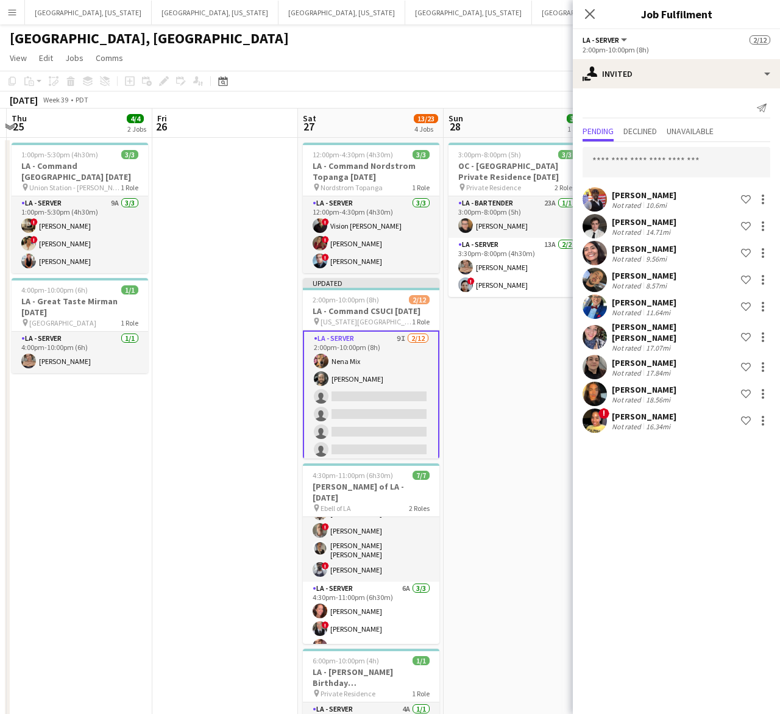
click at [657, 145] on div "[PERSON_NAME] Not rated 10.6mi Shortlist crew [PERSON_NAME] Not rated 14.71mi S…" at bounding box center [676, 288] width 207 height 293
click at [656, 151] on input "text" at bounding box center [677, 162] width 188 height 30
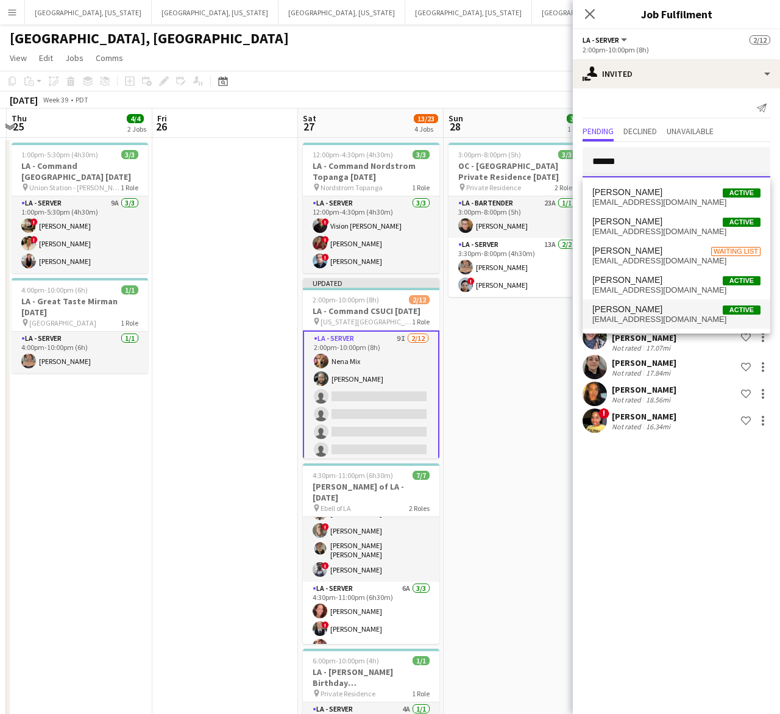
type input "******"
click at [668, 311] on span "[PERSON_NAME] Active" at bounding box center [676, 309] width 168 height 10
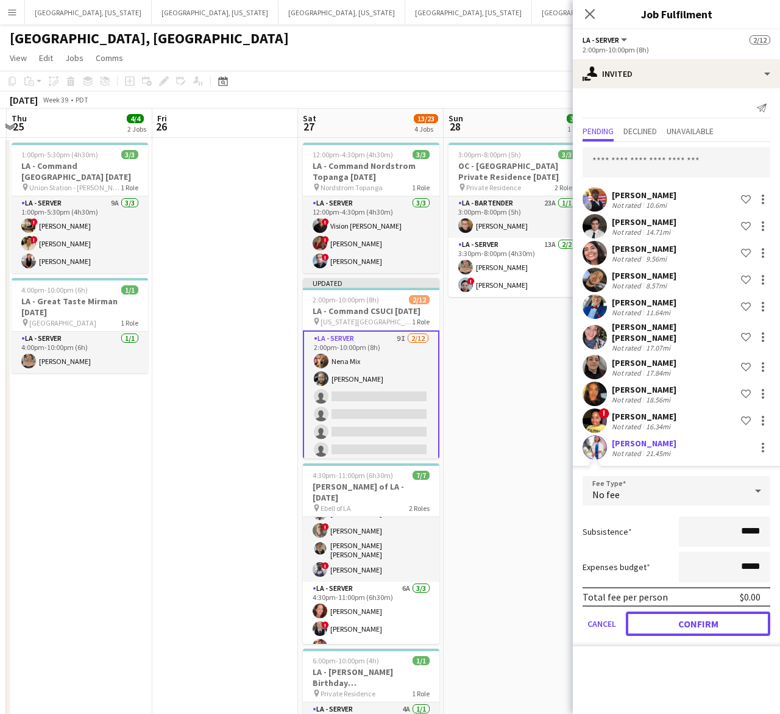
click at [681, 616] on button "Confirm" at bounding box center [698, 623] width 144 height 24
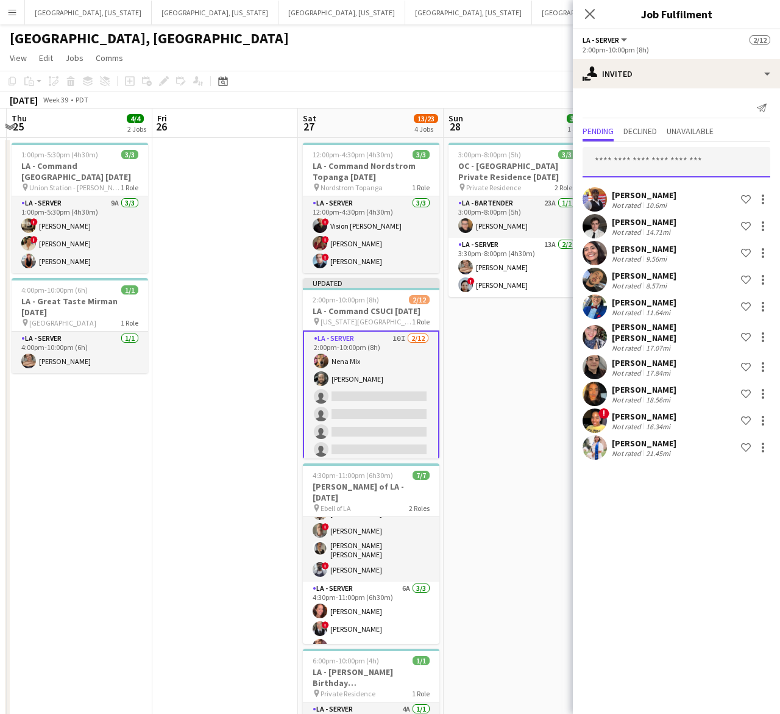
click at [658, 169] on input "text" at bounding box center [677, 162] width 188 height 30
click at [655, 153] on input "text" at bounding box center [677, 162] width 188 height 30
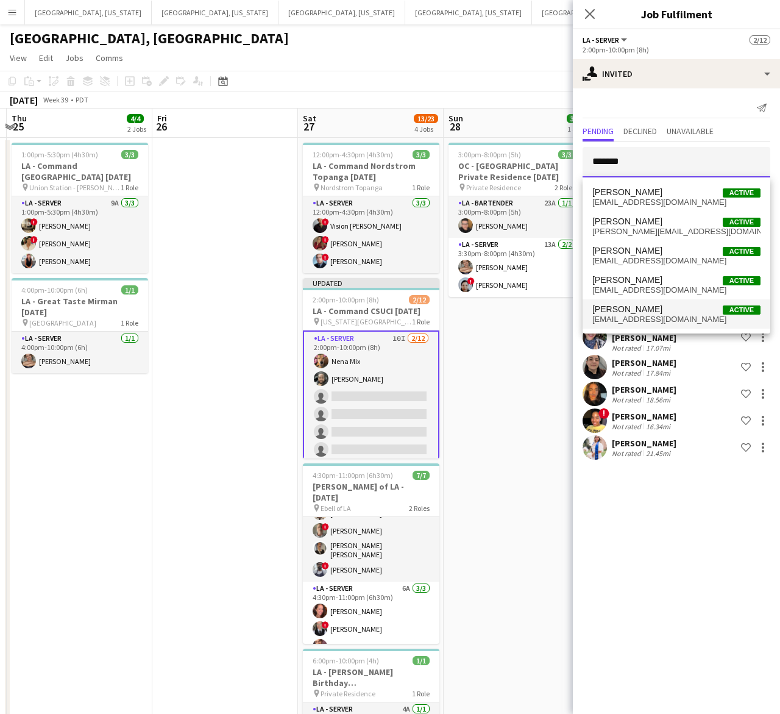
type input "*******"
click at [617, 313] on span "[PERSON_NAME]" at bounding box center [627, 309] width 70 height 10
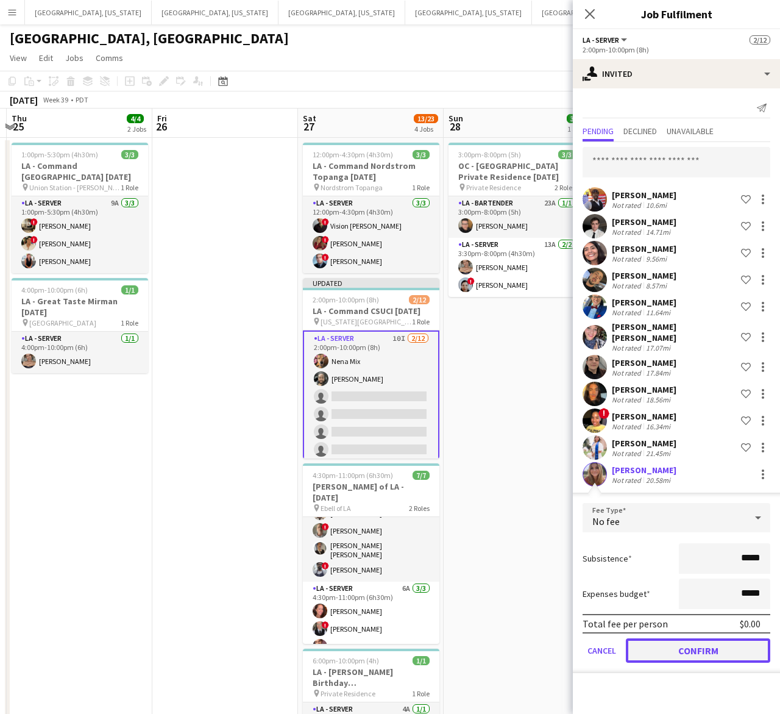
drag, startPoint x: 672, startPoint y: 645, endPoint x: 598, endPoint y: 571, distance: 104.3
click at [672, 642] on button "Confirm" at bounding box center [698, 650] width 144 height 24
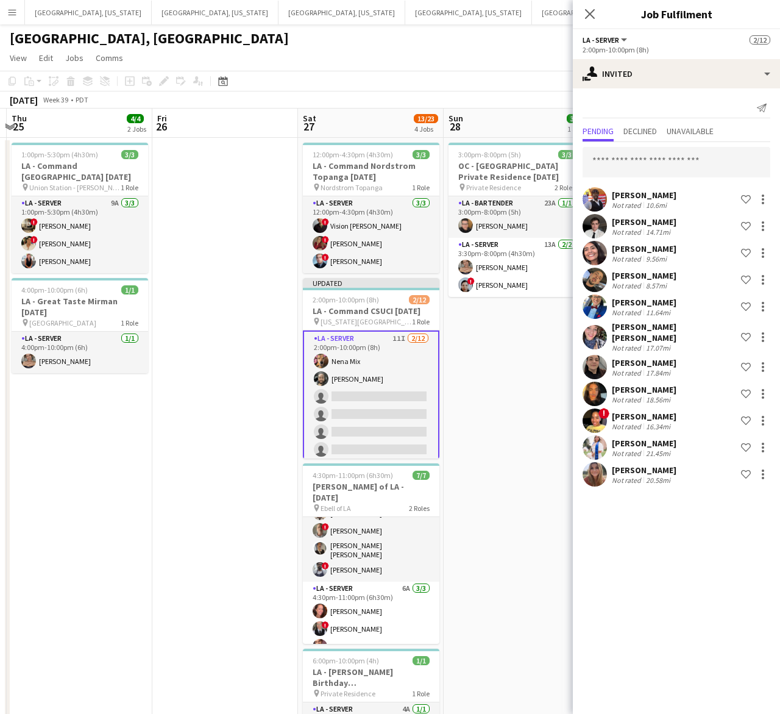
drag, startPoint x: 525, startPoint y: 476, endPoint x: 537, endPoint y: 409, distance: 67.5
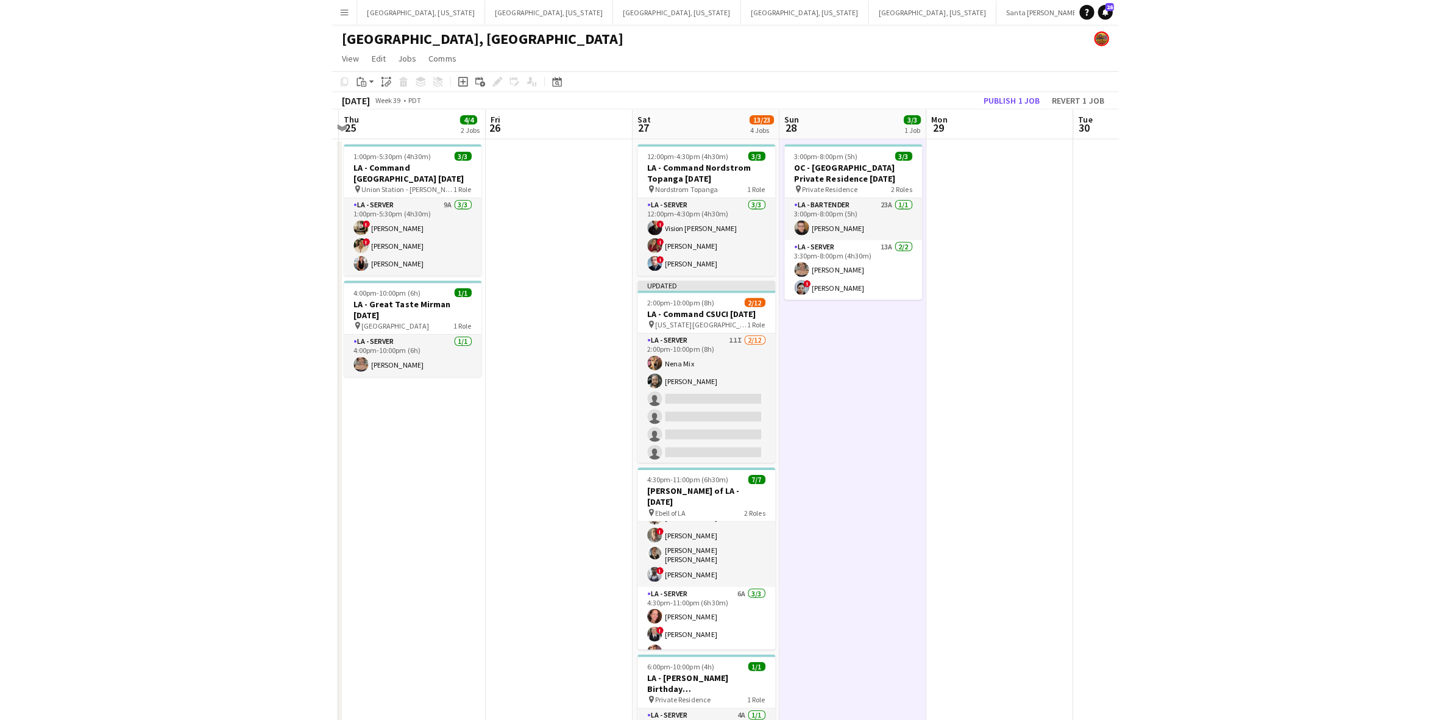
scroll to position [0, 428]
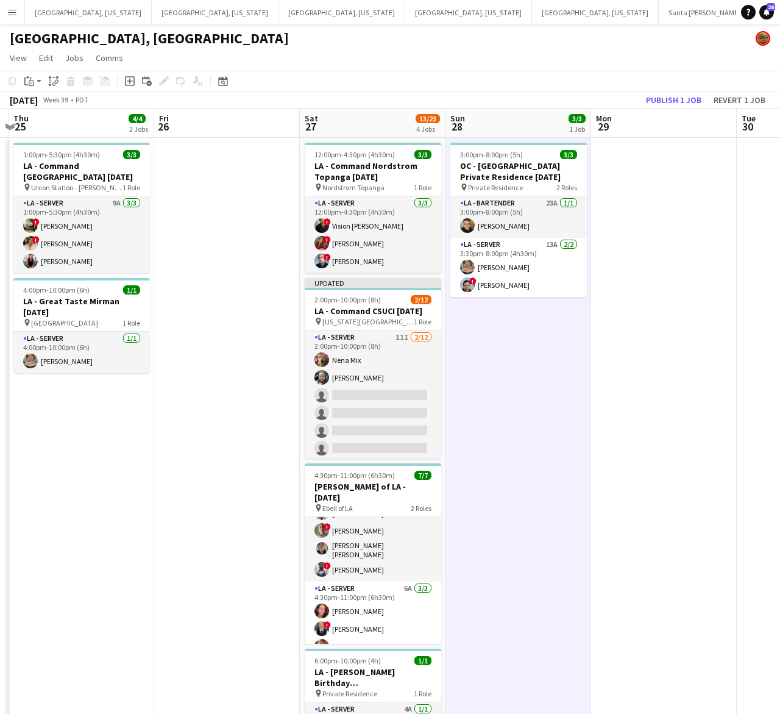
click at [675, 89] on app-toolbar "Copy Paste Paste Ctrl+V Paste with crew Ctrl+Shift+V Paste linked Job [GEOGRAPH…" at bounding box center [390, 81] width 780 height 21
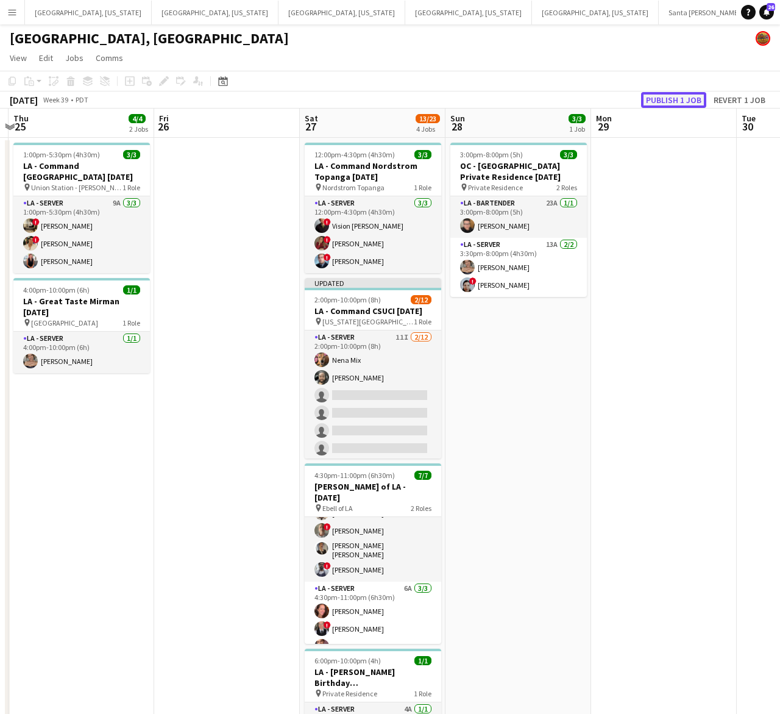
click at [675, 99] on button "Publish 1 job" at bounding box center [673, 100] width 65 height 16
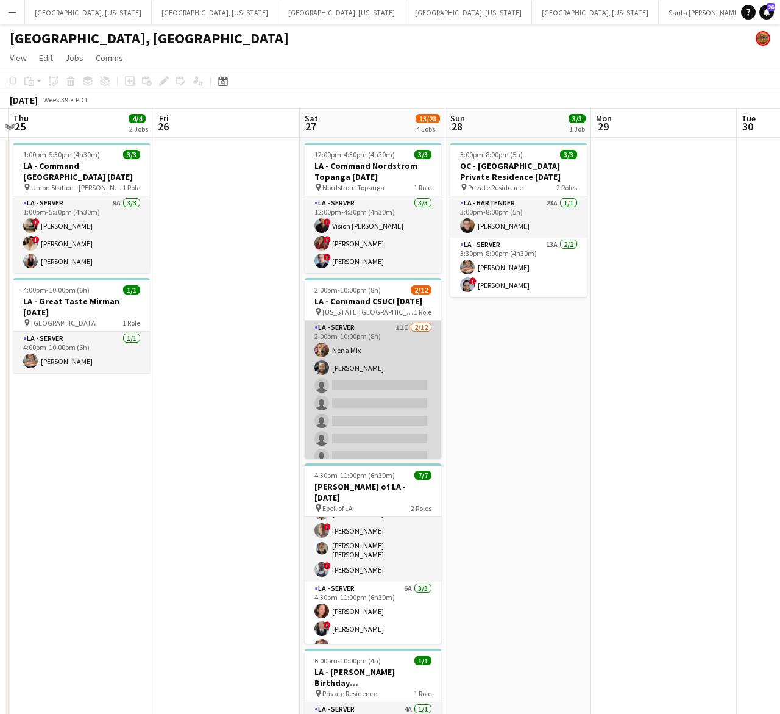
click at [385, 388] on app-card-role "LA - Server 11I [DATE] 2:00pm-10:00pm (8h) Nena Mix [PERSON_NAME] single-neutra…" at bounding box center [373, 439] width 136 height 236
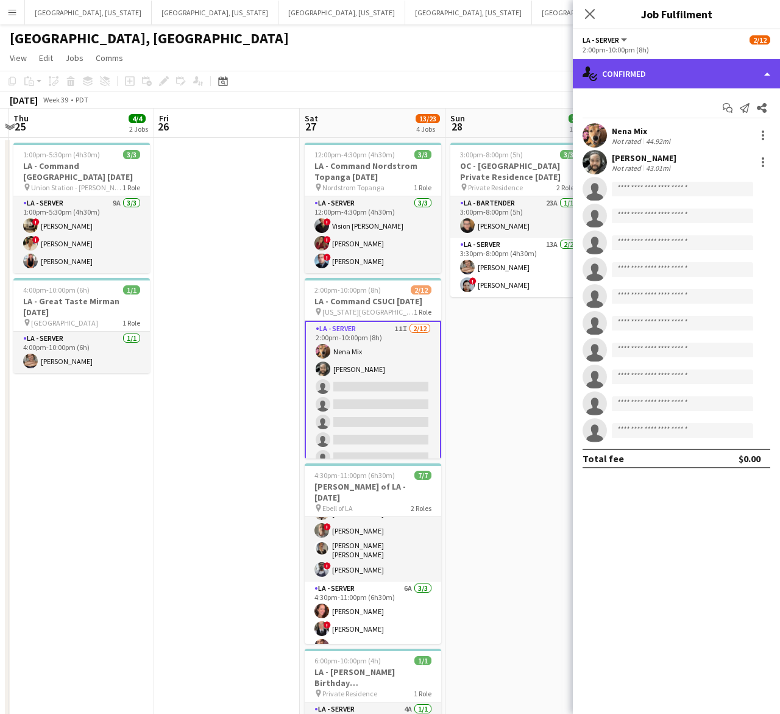
click at [658, 87] on div "single-neutral-actions-check-2 Confirmed" at bounding box center [676, 73] width 207 height 29
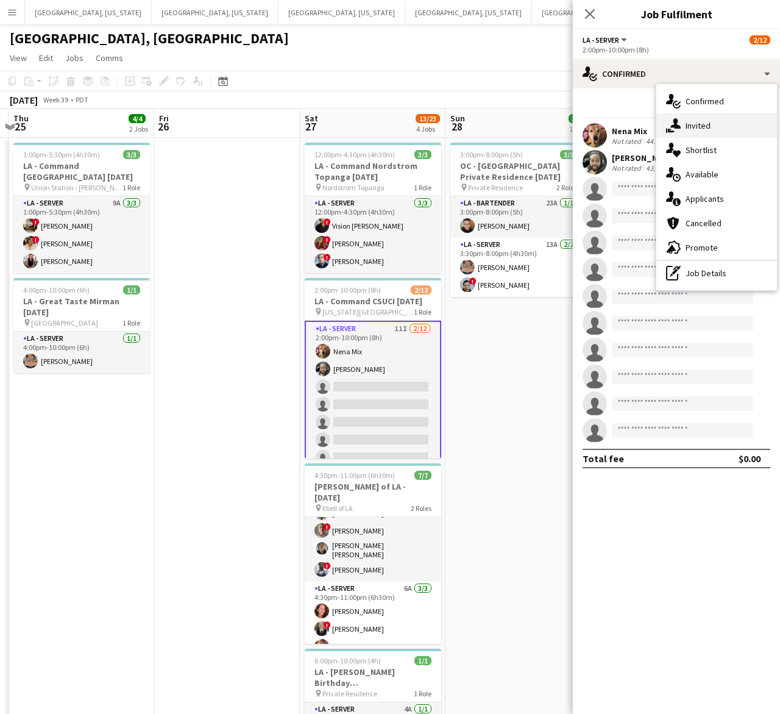
click at [684, 122] on div "single-neutral-actions-share-1 Invited" at bounding box center [716, 125] width 121 height 24
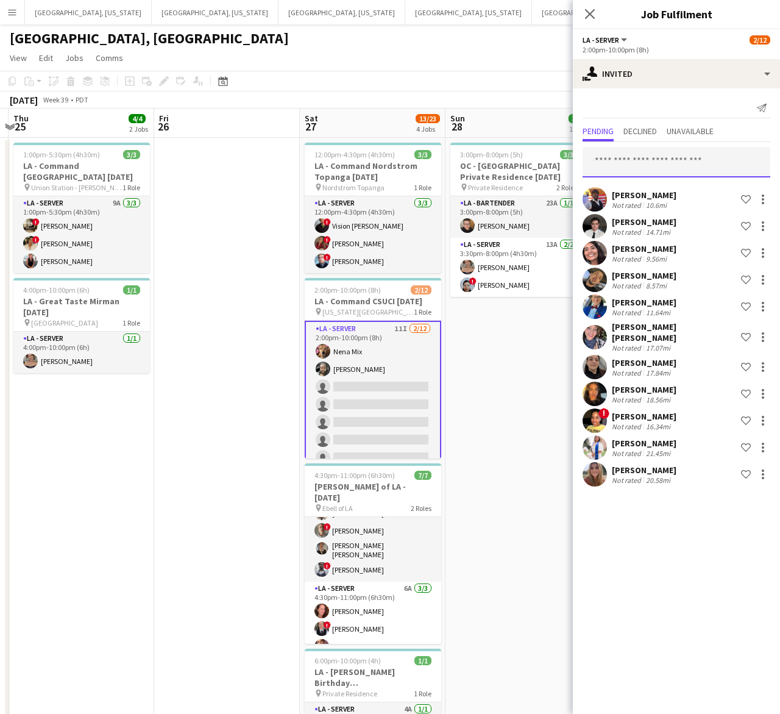
click at [623, 157] on input "text" at bounding box center [677, 162] width 188 height 30
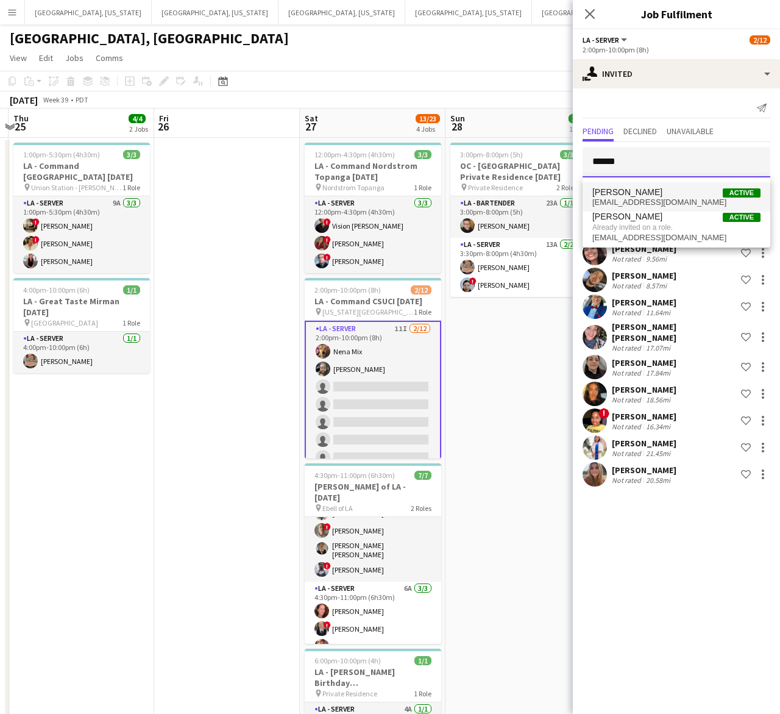
type input "******"
click at [634, 192] on span "[PERSON_NAME]" at bounding box center [627, 192] width 70 height 10
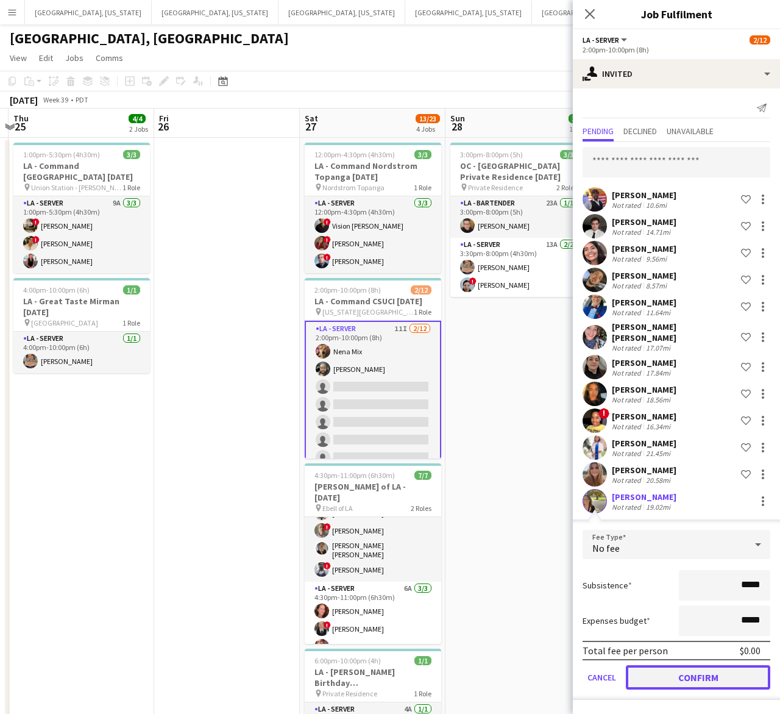
click at [703, 679] on button "Confirm" at bounding box center [698, 677] width 144 height 24
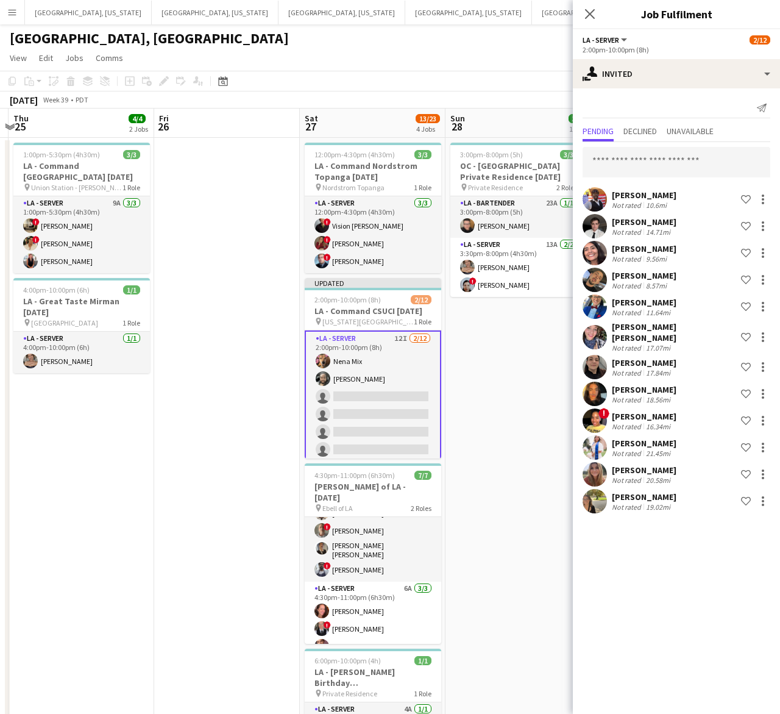
click at [445, 44] on div "[GEOGRAPHIC_DATA], [GEOGRAPHIC_DATA]" at bounding box center [390, 35] width 780 height 23
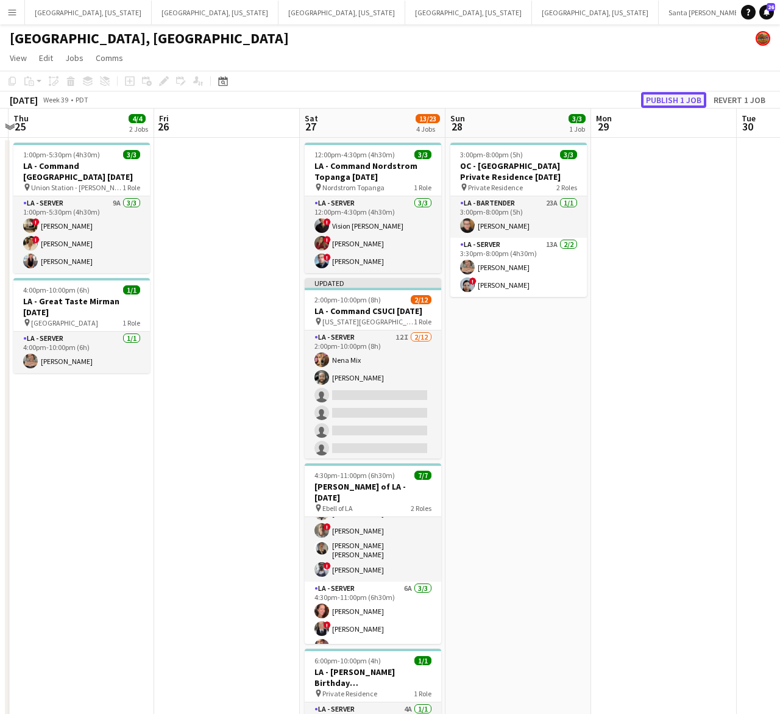
click at [671, 102] on button "Publish 1 job" at bounding box center [673, 100] width 65 height 16
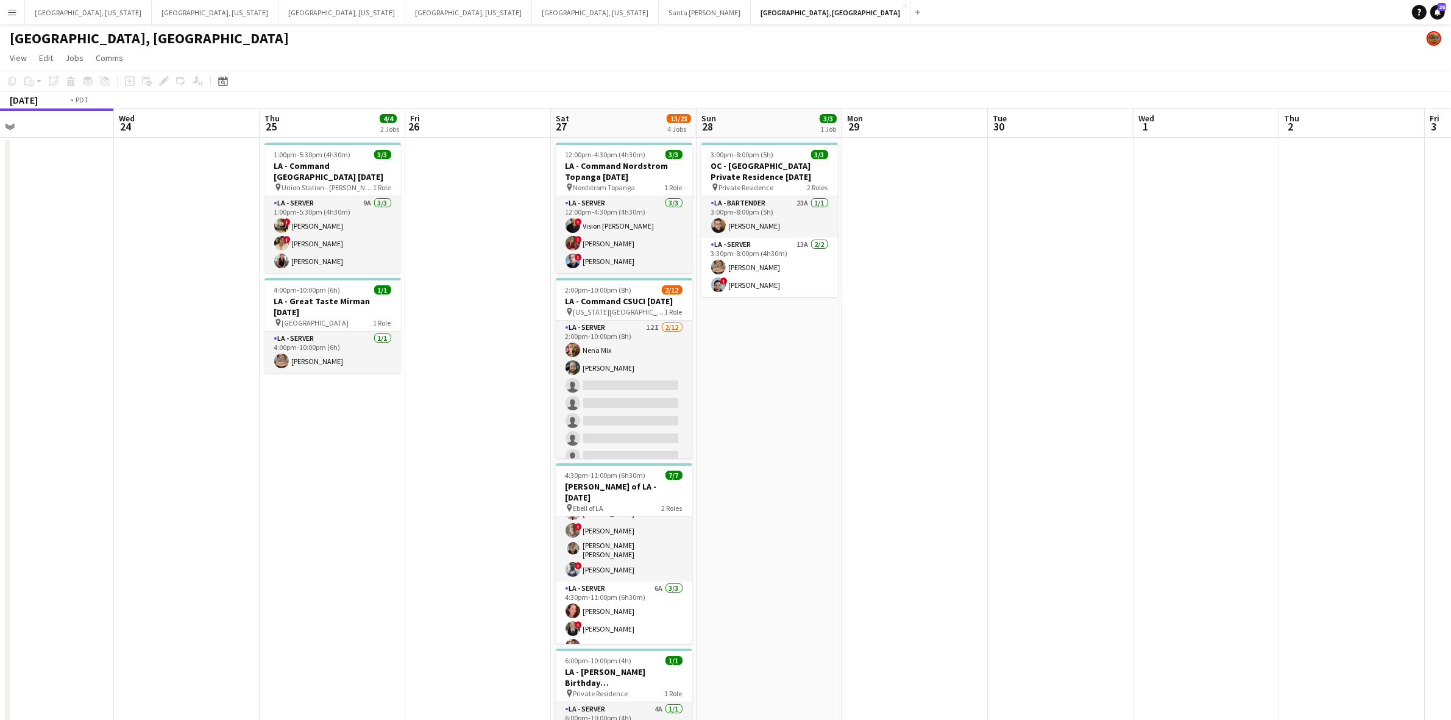
drag, startPoint x: 701, startPoint y: 403, endPoint x: 1315, endPoint y: 289, distance: 624.0
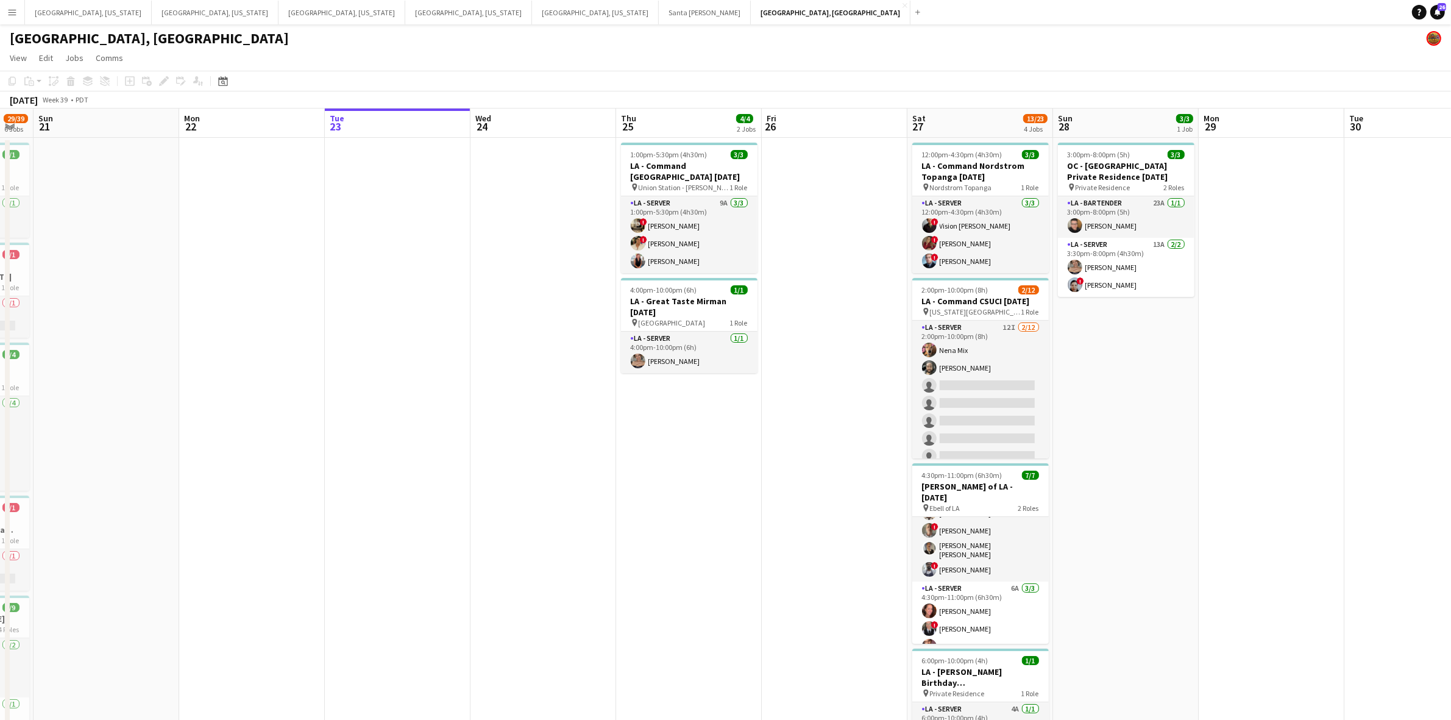
drag, startPoint x: 558, startPoint y: 402, endPoint x: 1006, endPoint y: 308, distance: 458.3
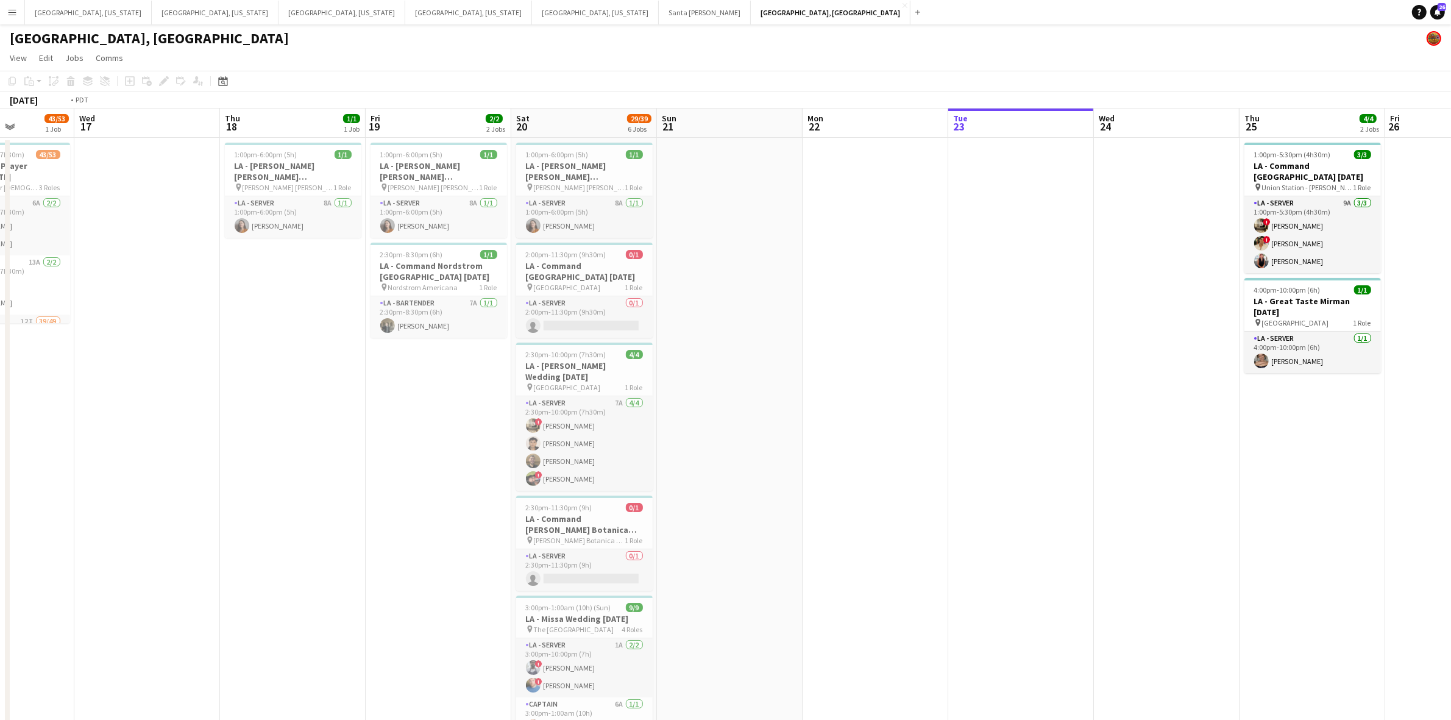
drag, startPoint x: 480, startPoint y: 420, endPoint x: 991, endPoint y: 265, distance: 534.9
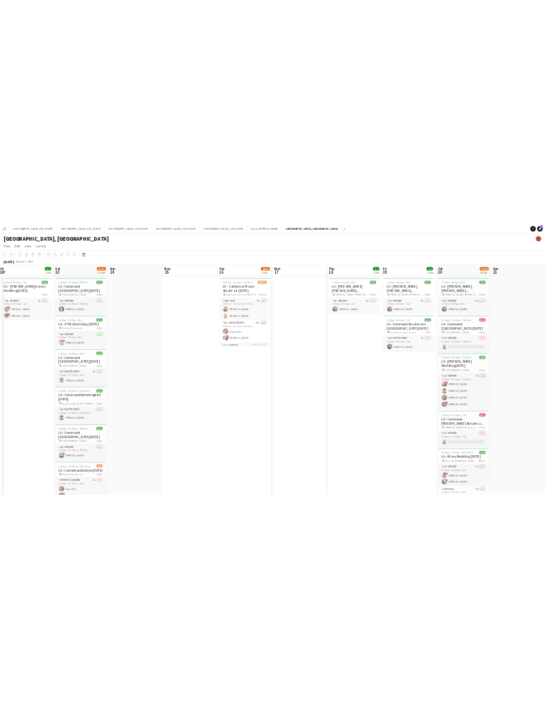
scroll to position [0, 263]
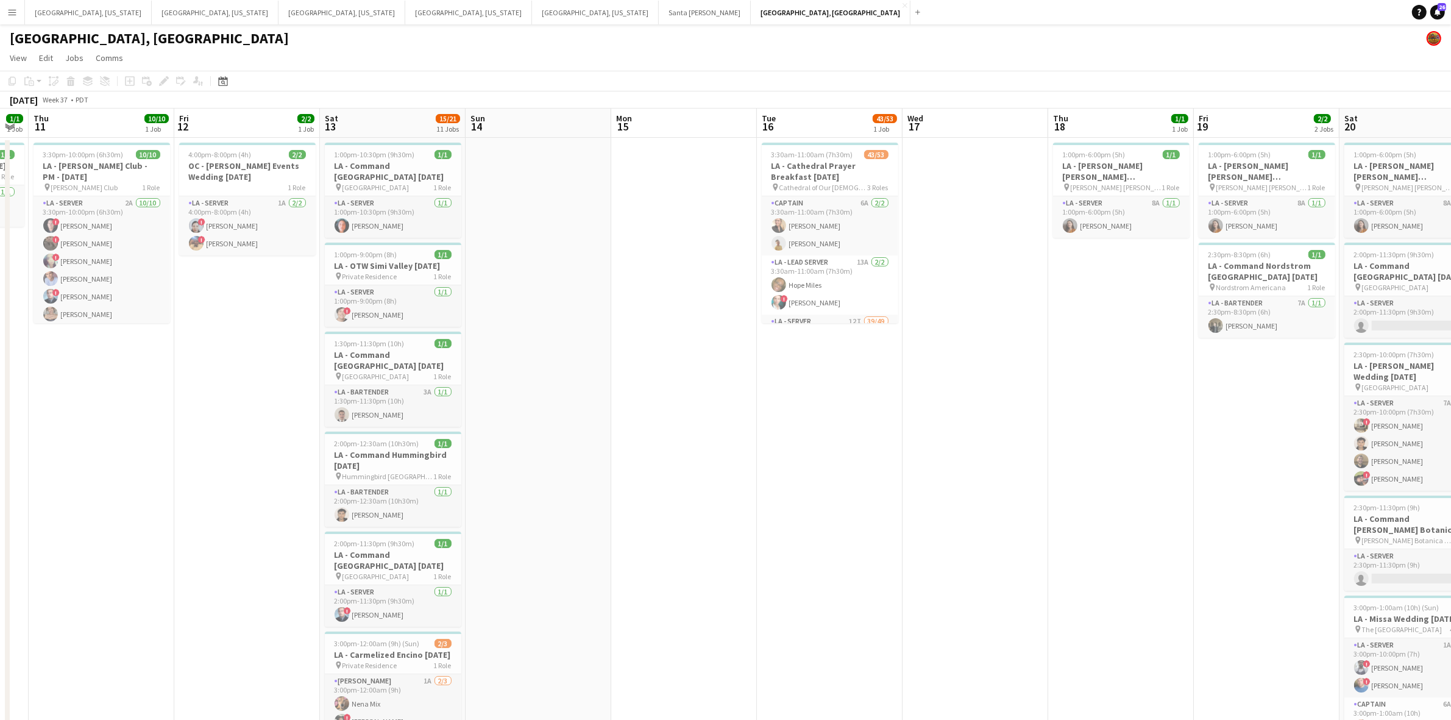
drag, startPoint x: 308, startPoint y: 352, endPoint x: 502, endPoint y: 338, distance: 194.2
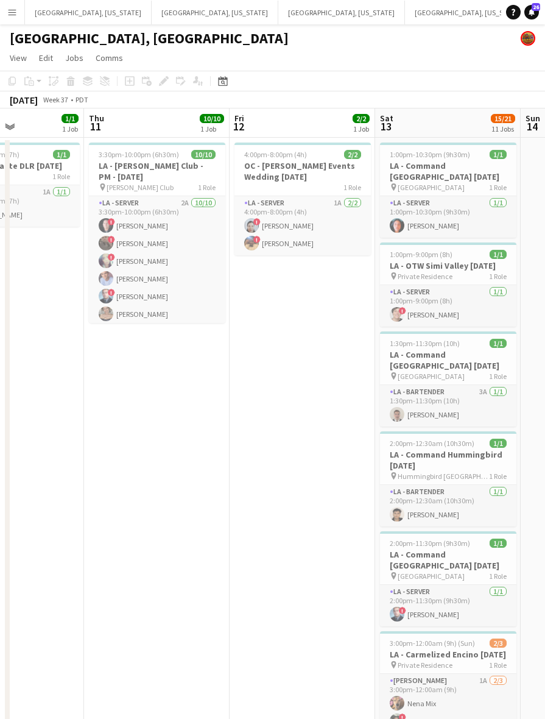
drag, startPoint x: 327, startPoint y: 486, endPoint x: 241, endPoint y: 498, distance: 86.8
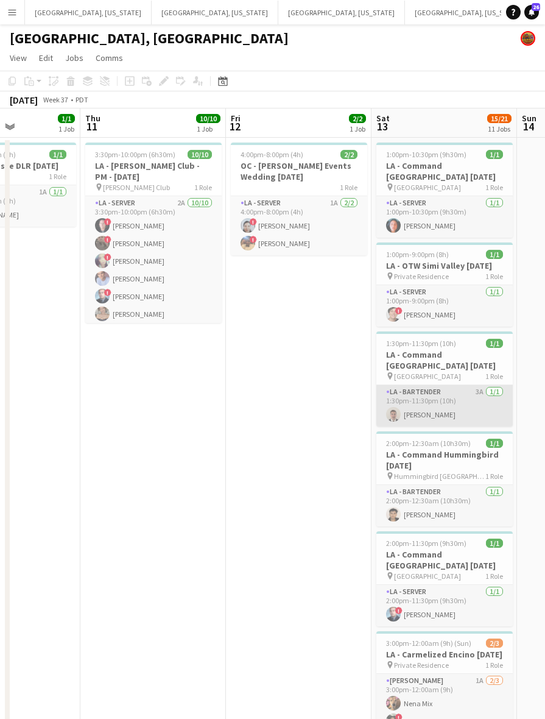
drag, startPoint x: 380, startPoint y: 419, endPoint x: 396, endPoint y: 413, distance: 17.5
click at [381, 418] on app-card-role "LA - Bartender 3A [DATE] 1:30pm-11:30pm (10h) [PERSON_NAME]" at bounding box center [445, 405] width 136 height 41
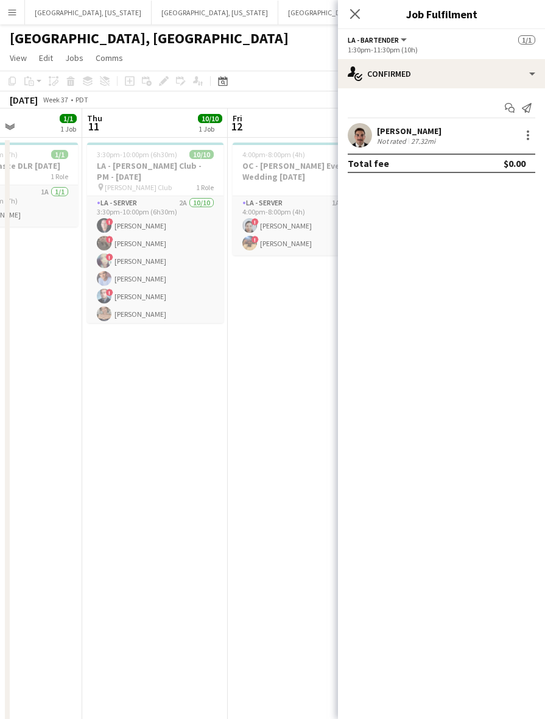
click at [384, 129] on div "[PERSON_NAME]" at bounding box center [409, 131] width 65 height 11
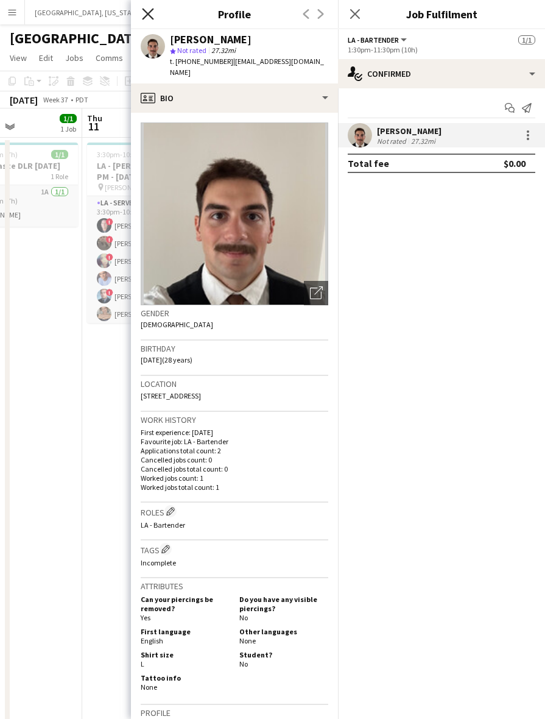
click at [151, 11] on icon at bounding box center [148, 14] width 12 height 12
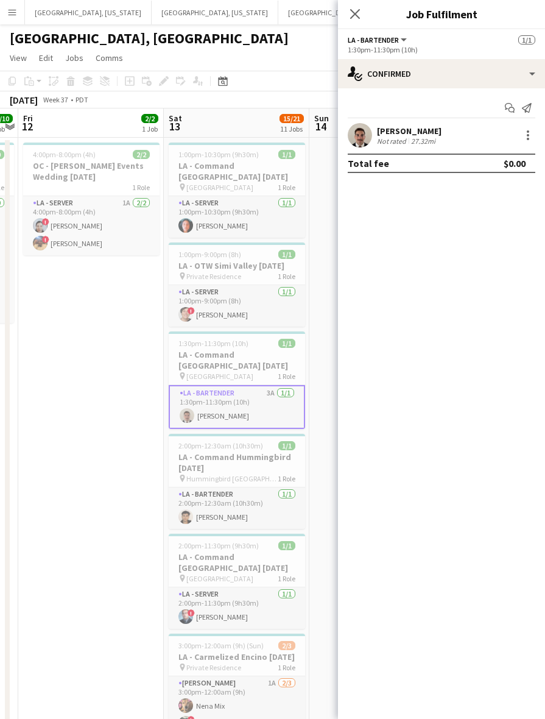
drag, startPoint x: 272, startPoint y: 441, endPoint x: 96, endPoint y: 471, distance: 178.7
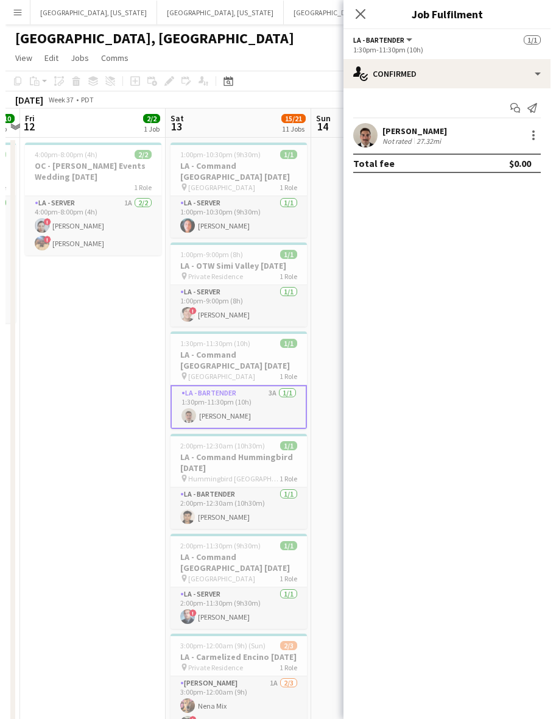
scroll to position [0, 424]
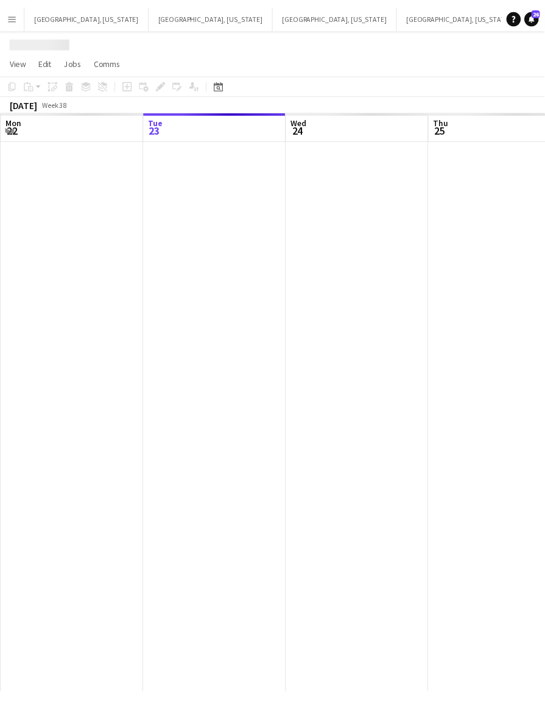
scroll to position [0, 15]
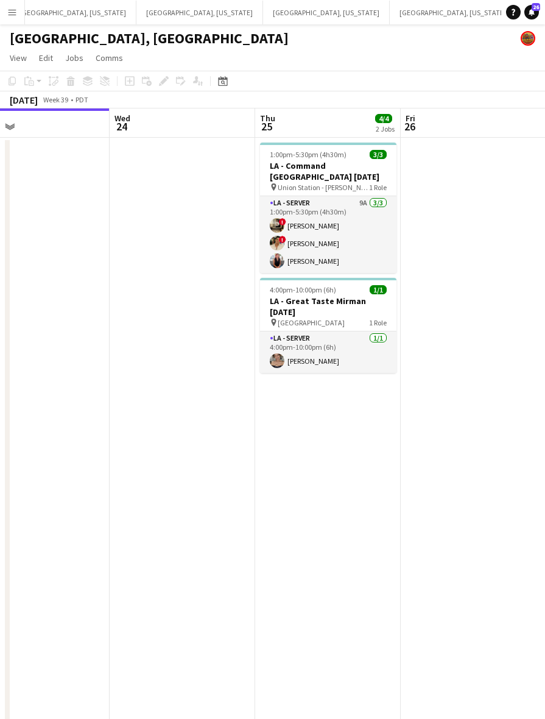
drag, startPoint x: 414, startPoint y: 257, endPoint x: -38, endPoint y: 351, distance: 462.5
click at [0, 351] on html "Menu Boards Boards Boards All jobs Status Workforce Workforce My Workforce Recr…" at bounding box center [272, 494] width 545 height 989
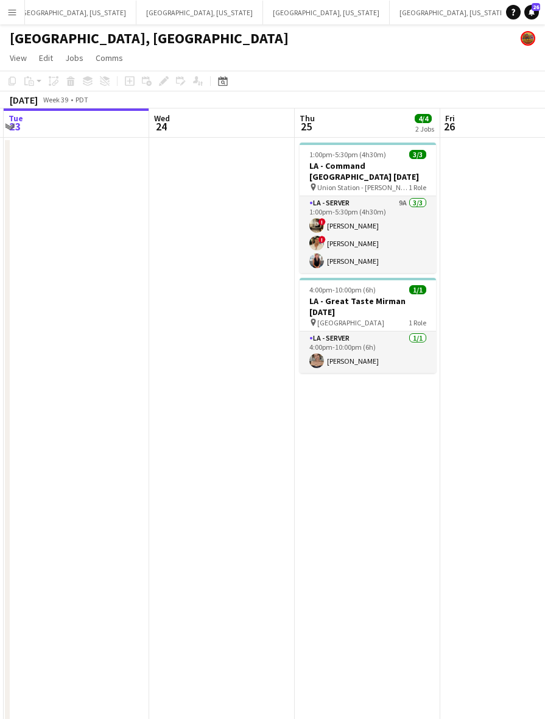
drag, startPoint x: 477, startPoint y: 192, endPoint x: 28, endPoint y: 300, distance: 461.9
click at [28, 300] on app-calendar-viewport "Sat 20 29/39 6 Jobs Sun 21 Mon 22 Tue 23 Wed 24 Thu 25 4/4 2 Jobs Fri 26 Sat 27…" at bounding box center [272, 548] width 545 height 881
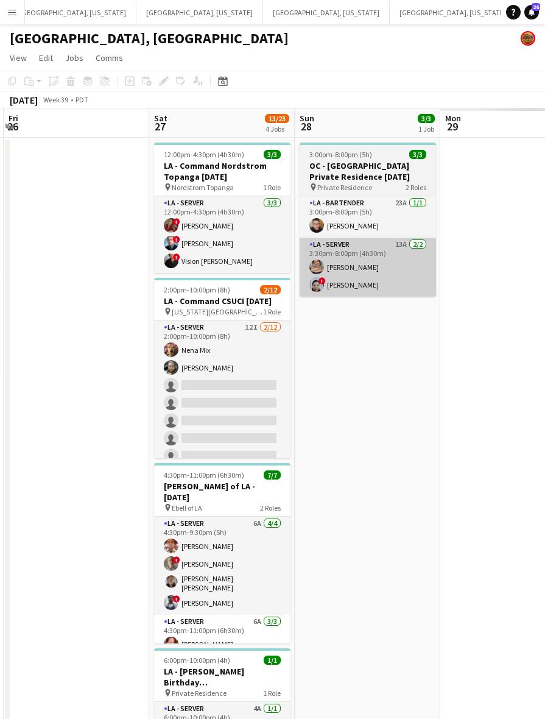
scroll to position [0, 485]
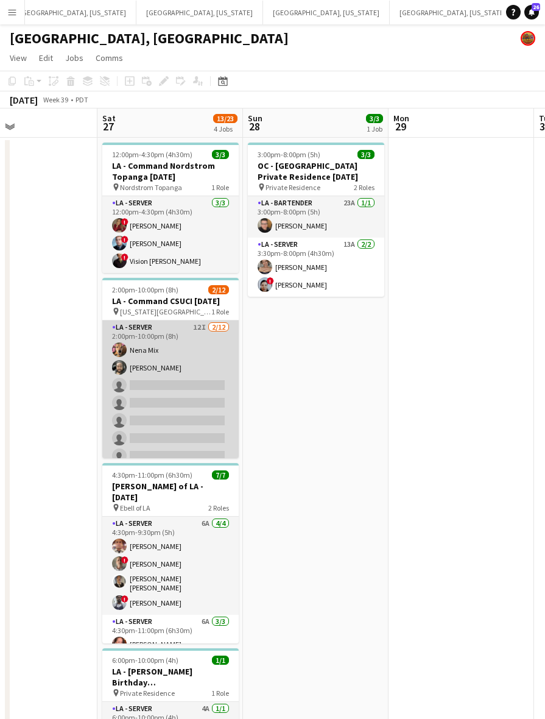
click at [196, 424] on app-card-role "LA - Server 12I [DATE] 2:00pm-10:00pm (8h) Nena Mix [PERSON_NAME] single-neutra…" at bounding box center [170, 439] width 136 height 236
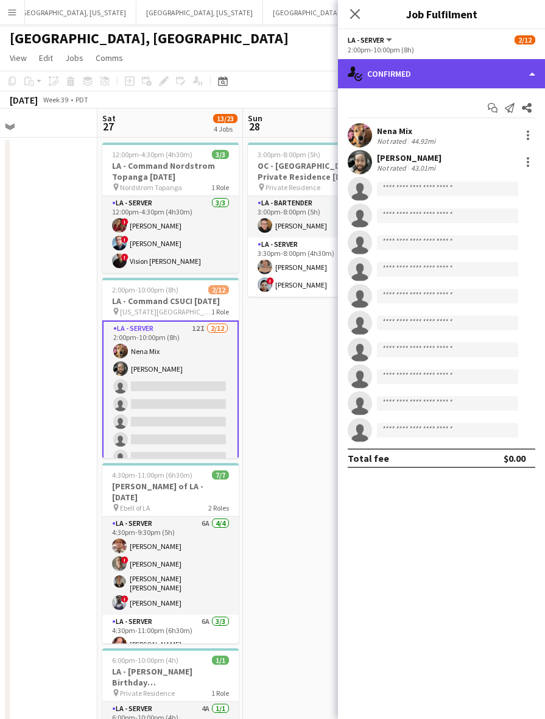
click at [421, 81] on div "single-neutral-actions-check-2 Confirmed" at bounding box center [441, 73] width 207 height 29
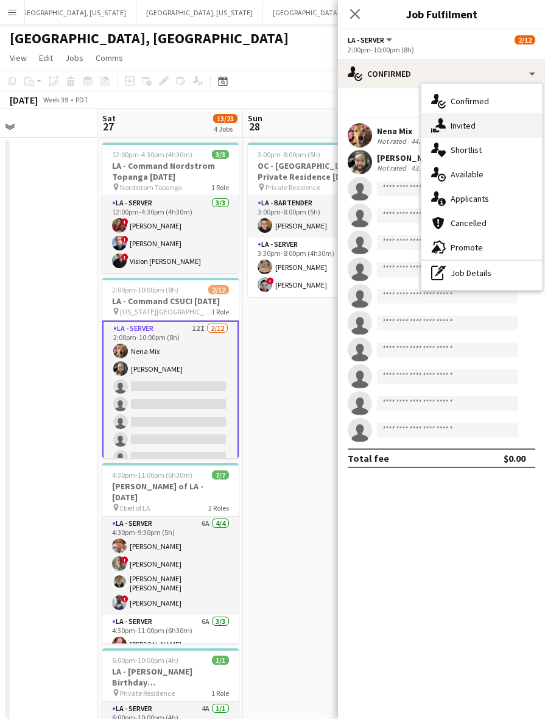
click at [447, 119] on div "single-neutral-actions-share-1 Invited" at bounding box center [482, 125] width 121 height 24
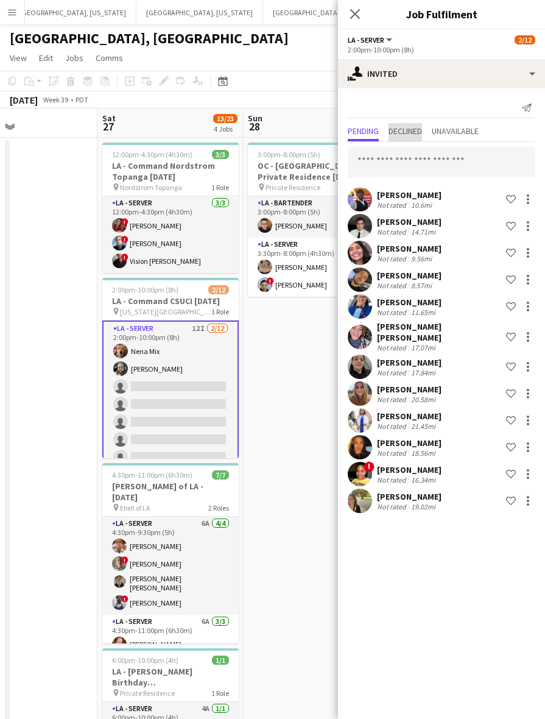
click at [422, 127] on span "Declined" at bounding box center [406, 131] width 34 height 9
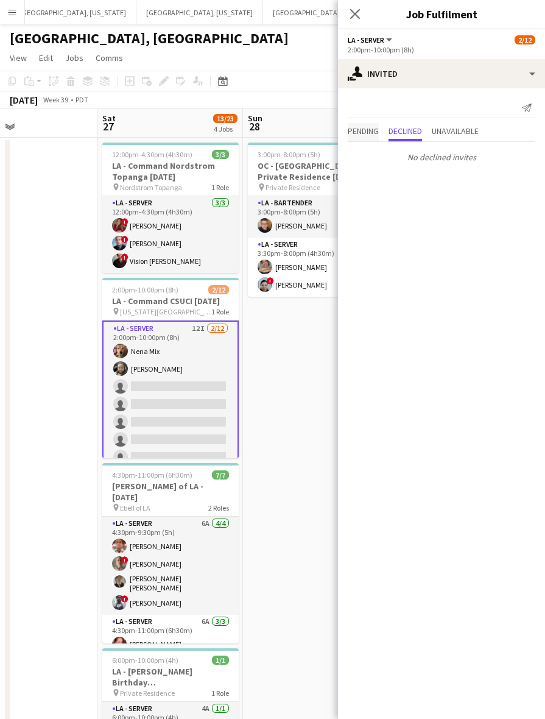
click at [349, 129] on span "Pending" at bounding box center [363, 131] width 31 height 9
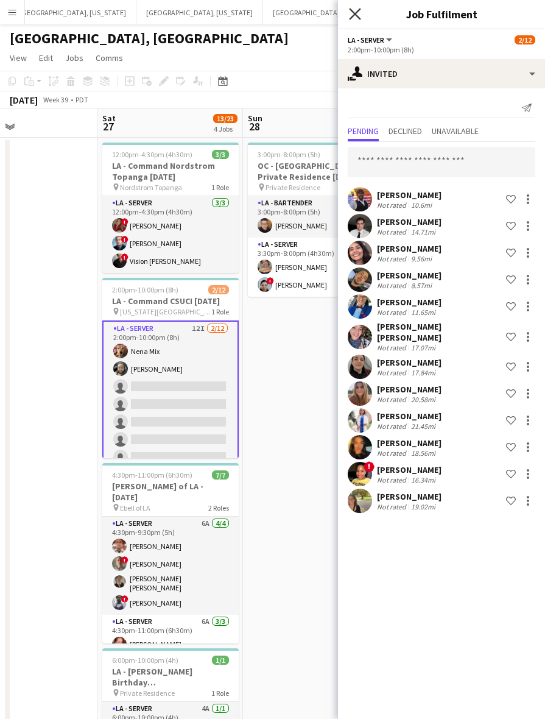
drag, startPoint x: 350, startPoint y: 16, endPoint x: 319, endPoint y: 0, distance: 35.4
click at [351, 16] on icon "Close pop-in" at bounding box center [355, 14] width 12 height 12
